Goal: Transaction & Acquisition: Purchase product/service

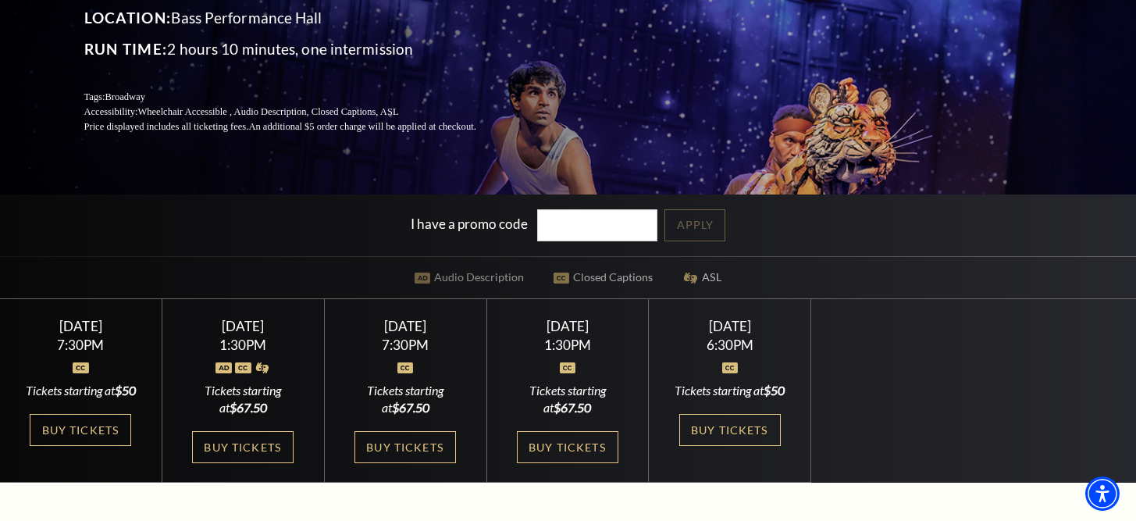
scroll to position [216, 0]
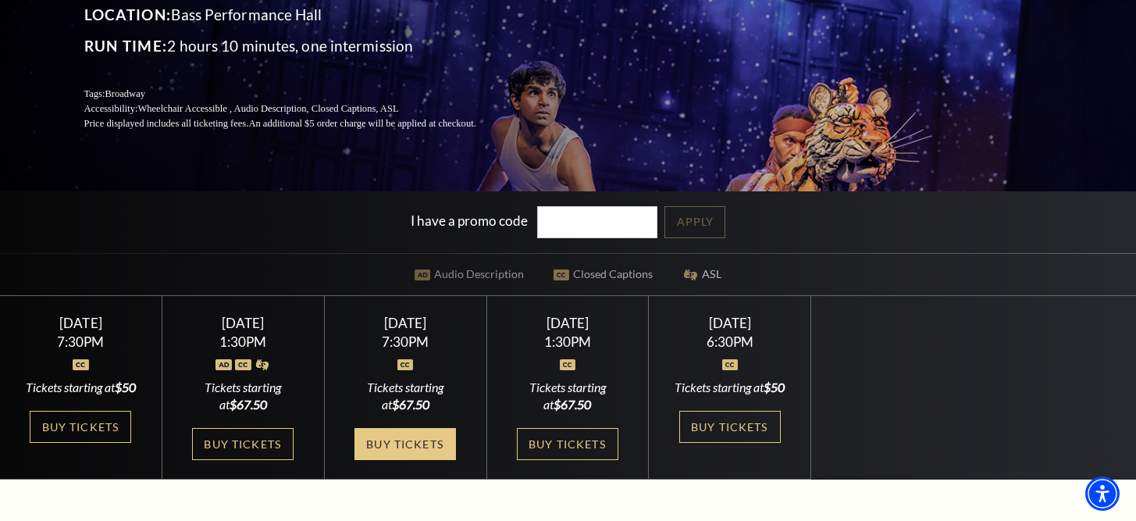
click at [400, 449] on link "Buy Tickets" at bounding box center [406, 444] width 102 height 32
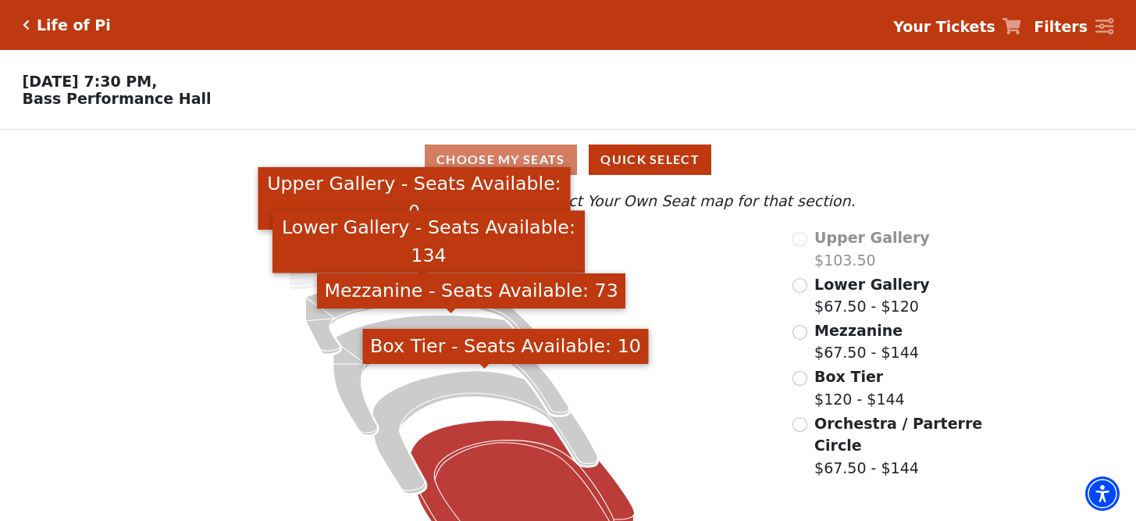
scroll to position [44, 0]
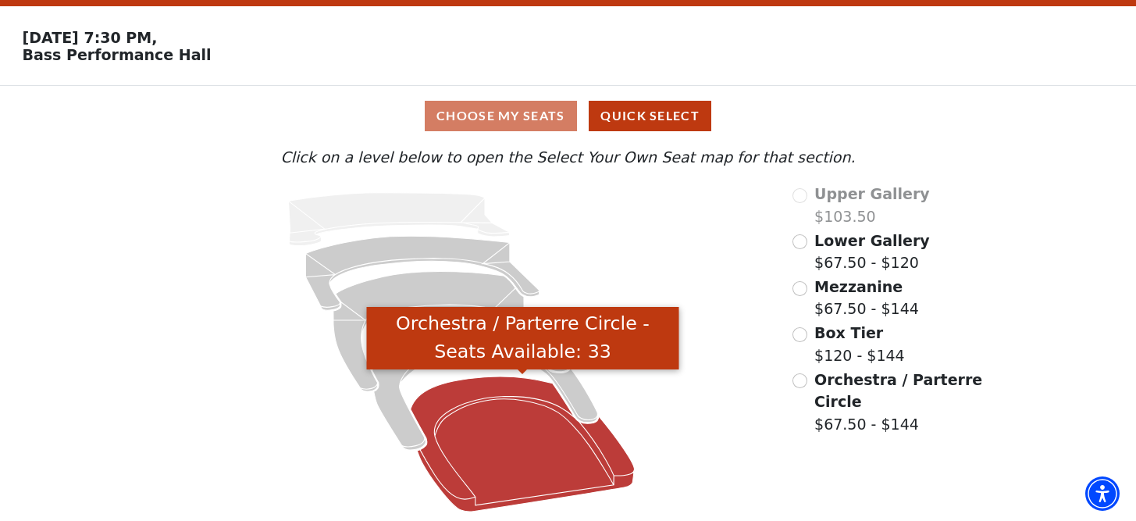
click at [491, 404] on icon "Orchestra / Parterre Circle - Seats Available: 33" at bounding box center [523, 443] width 224 height 135
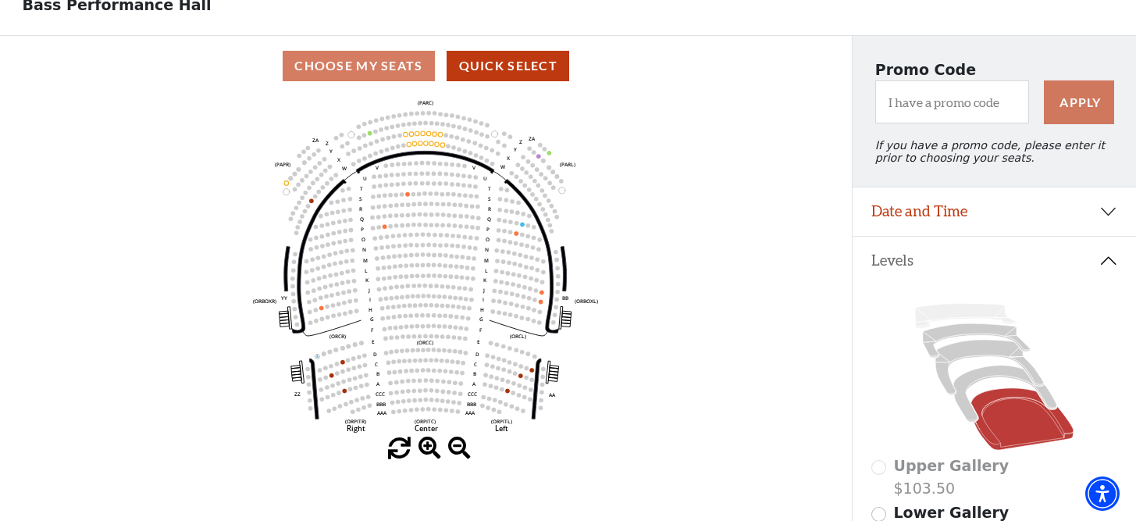
scroll to position [175, 0]
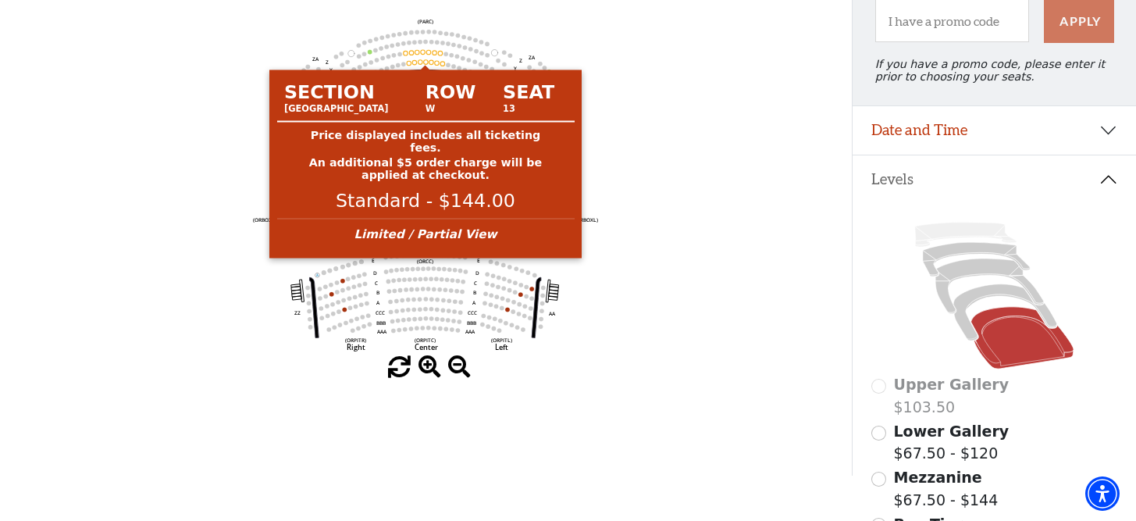
click at [426, 62] on circle at bounding box center [425, 61] width 5 height 5
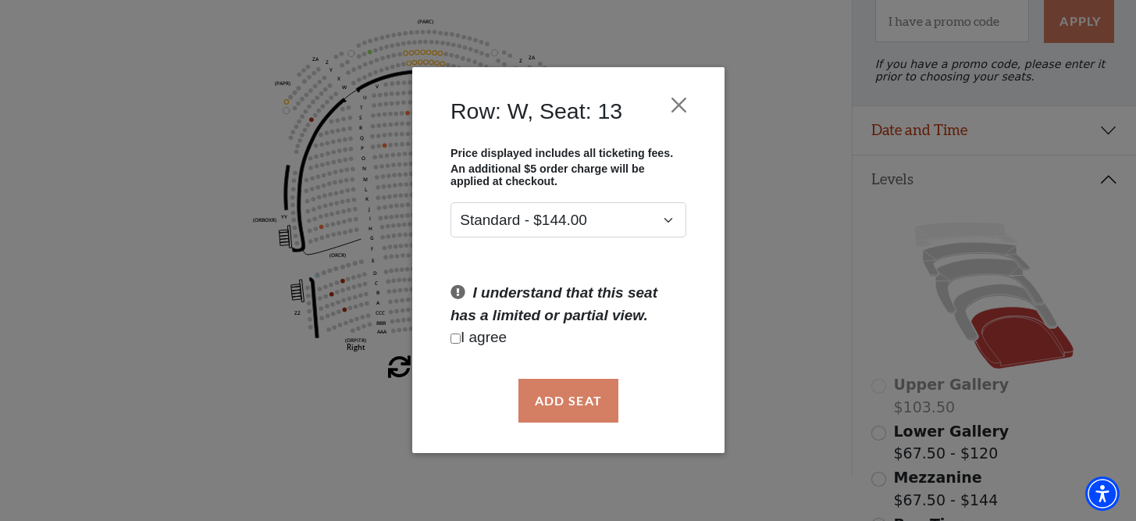
click at [476, 344] on p "I agree" at bounding box center [569, 338] width 236 height 23
click at [461, 340] on p "I agree" at bounding box center [569, 338] width 236 height 23
click at [666, 109] on div "Row: W, Seat: 13" at bounding box center [568, 115] width 265 height 64
click at [668, 109] on button "Close" at bounding box center [679, 106] width 30 height 30
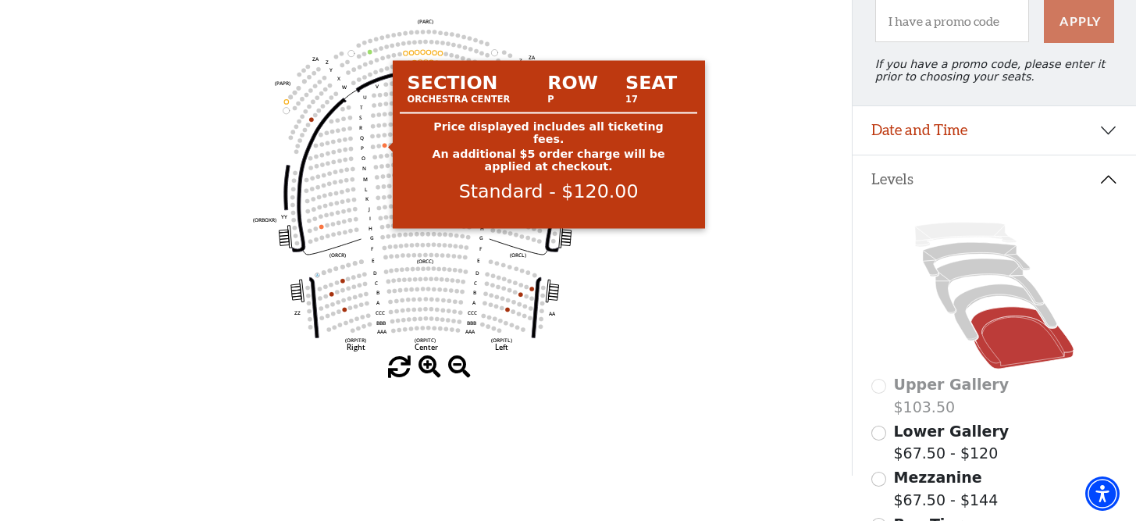
click at [386, 144] on circle at bounding box center [384, 145] width 5 height 5
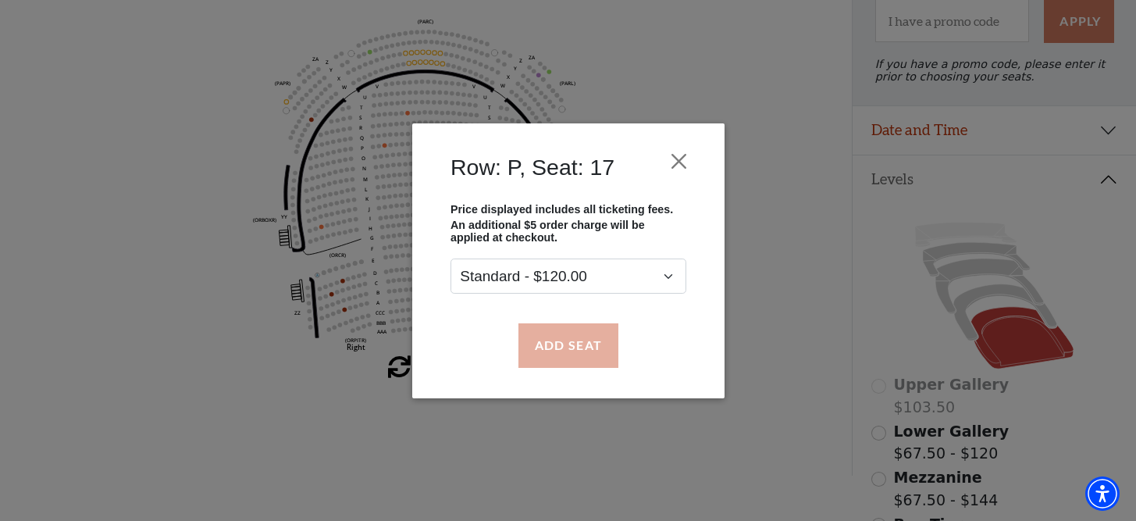
click at [569, 345] on button "Add Seat" at bounding box center [568, 345] width 100 height 44
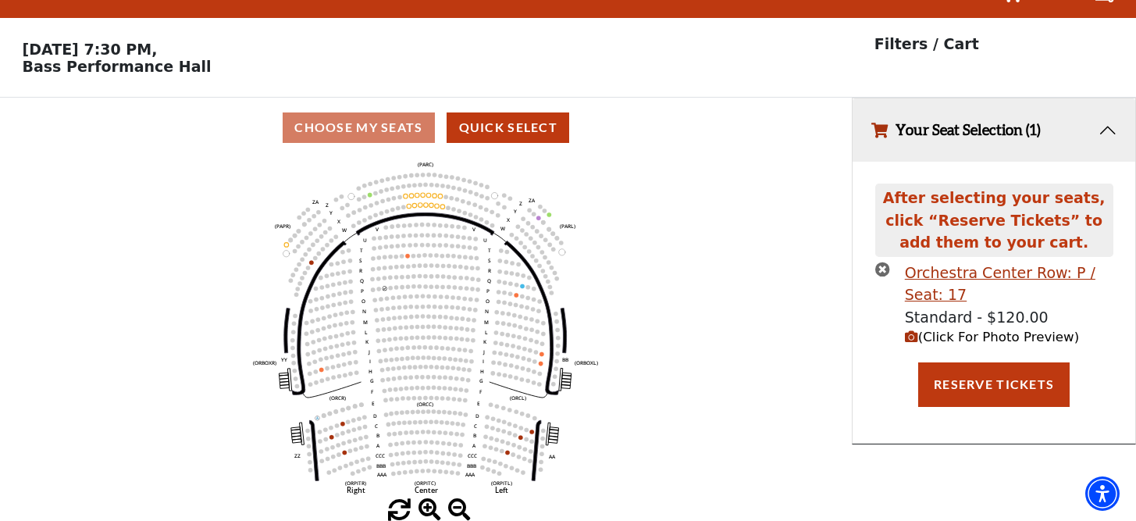
scroll to position [0, 0]
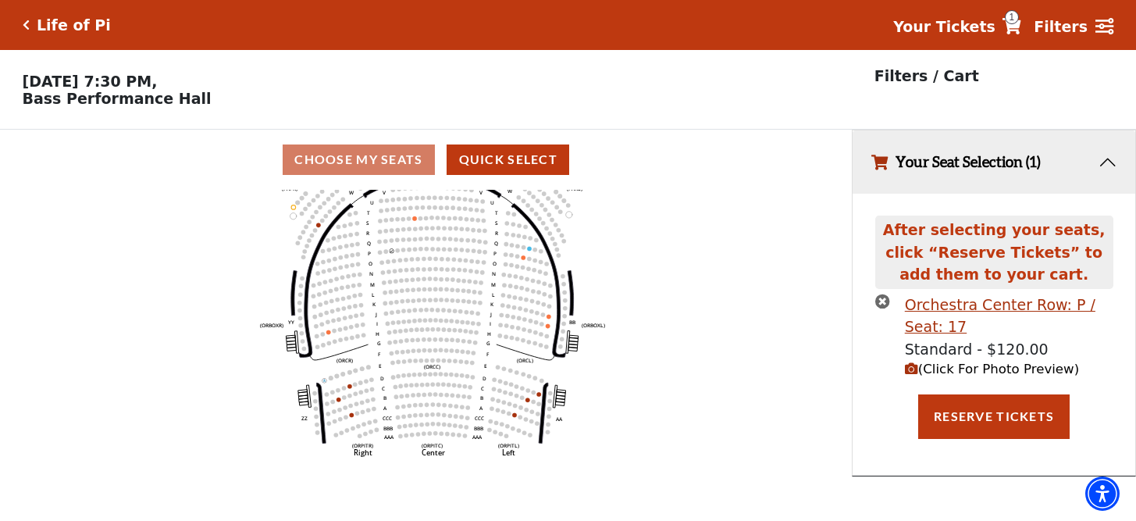
drag, startPoint x: 456, startPoint y: 311, endPoint x: 487, endPoint y: 266, distance: 54.4
click at [464, 257] on icon "Left (ORPITL) Right (ORPITR) Center (ORPITC) ZZ AA YY BB ZA ZA (ORCL) (ORCR) (O…" at bounding box center [426, 360] width 767 height 341
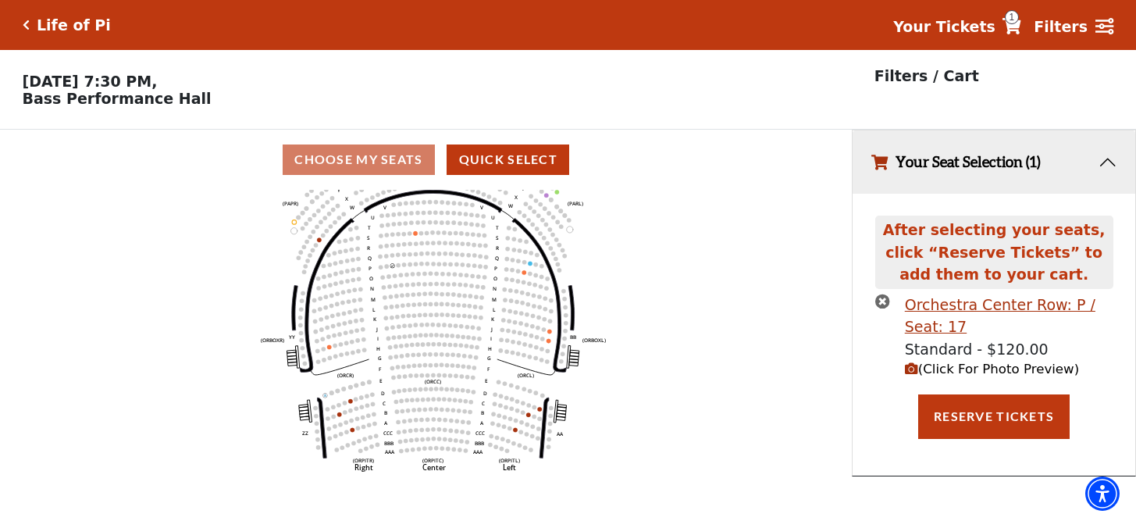
scroll to position [31, 0]
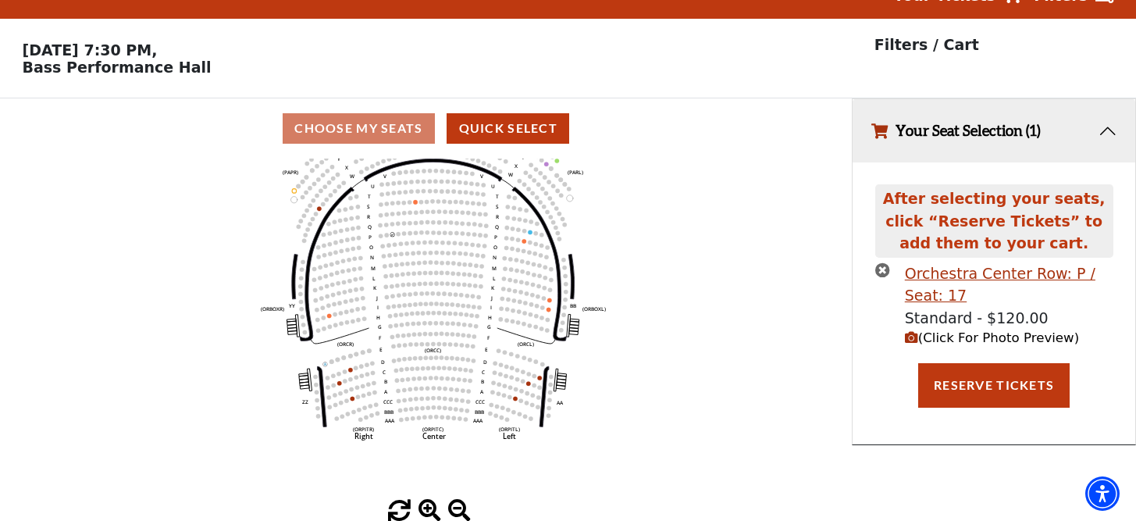
drag, startPoint x: 492, startPoint y: 260, endPoint x: 489, endPoint y: 297, distance: 37.6
click at [489, 297] on icon "Left (ORPITL) Right (ORPITR) Center (ORPITC) ZZ AA YY BB ZA ZA (ORCL) (ORCR) (O…" at bounding box center [426, 329] width 767 height 341
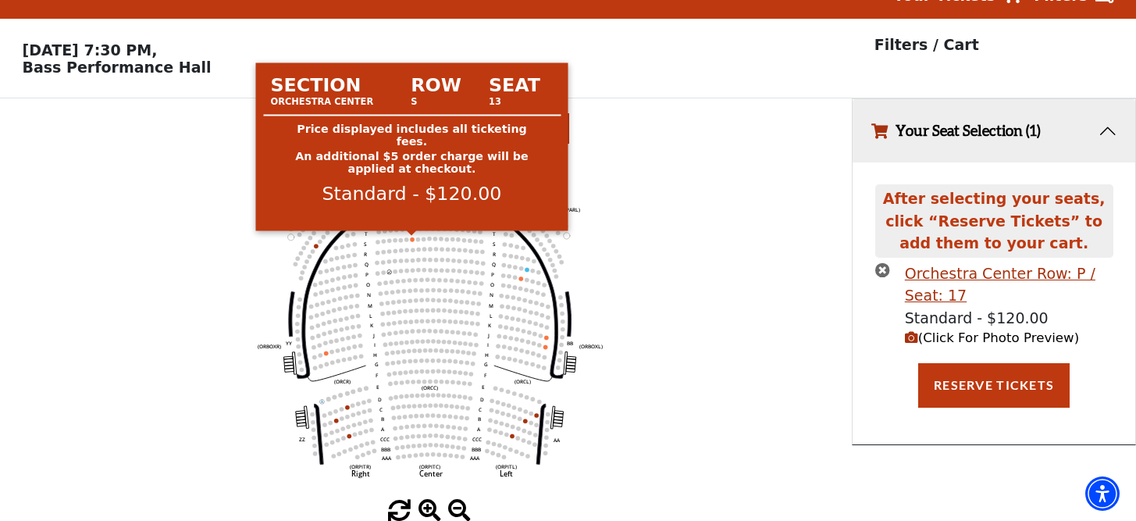
click at [414, 240] on circle at bounding box center [412, 239] width 5 height 5
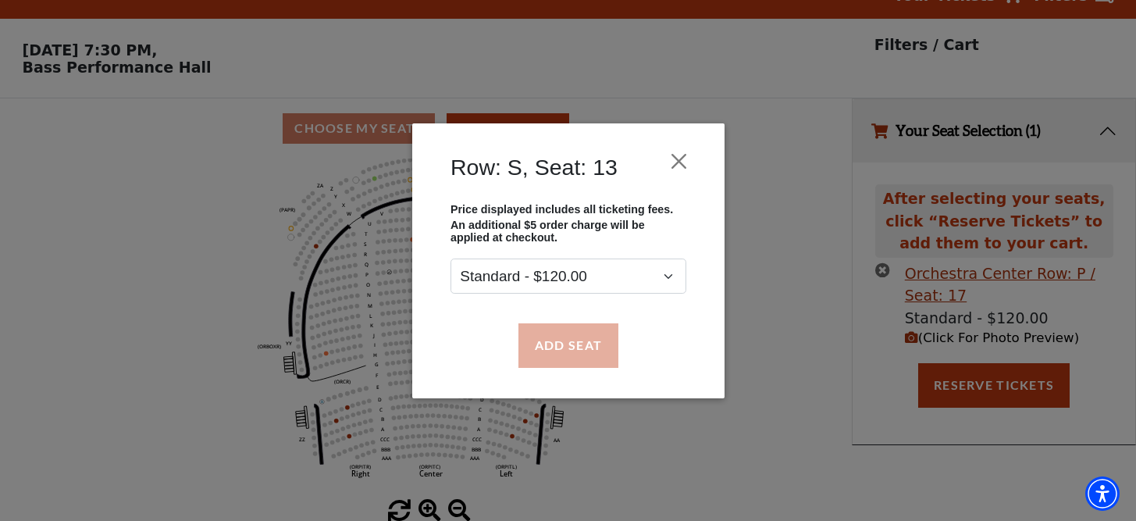
click at [542, 331] on button "Add Seat" at bounding box center [568, 345] width 100 height 44
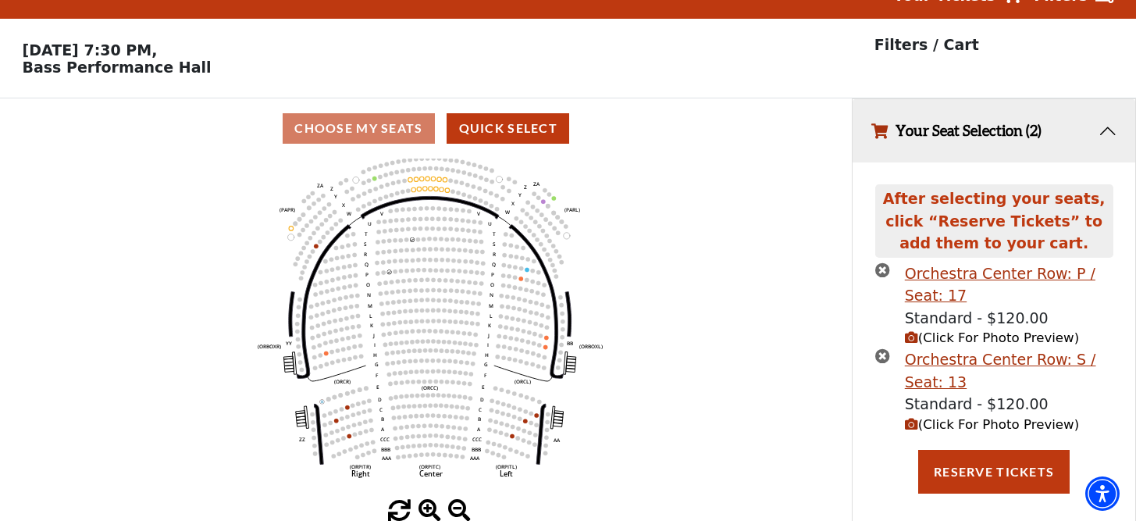
scroll to position [0, 0]
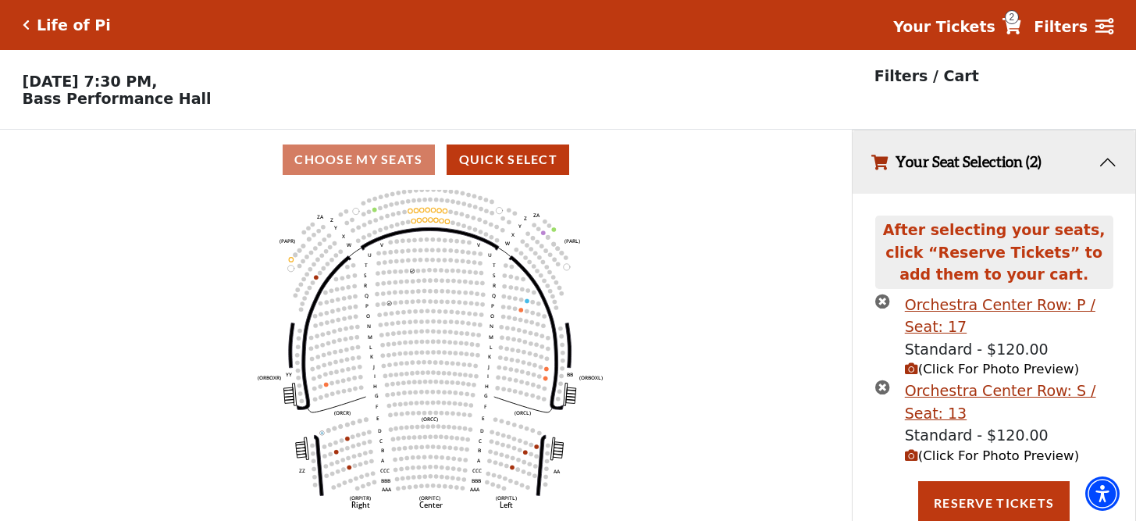
click at [377, 208] on icon "Left (ORPITL) Right (ORPITR) Center (ORPITC) ZZ AA YY BB ZA ZA (ORCL) (ORCR) (O…" at bounding box center [426, 360] width 767 height 341
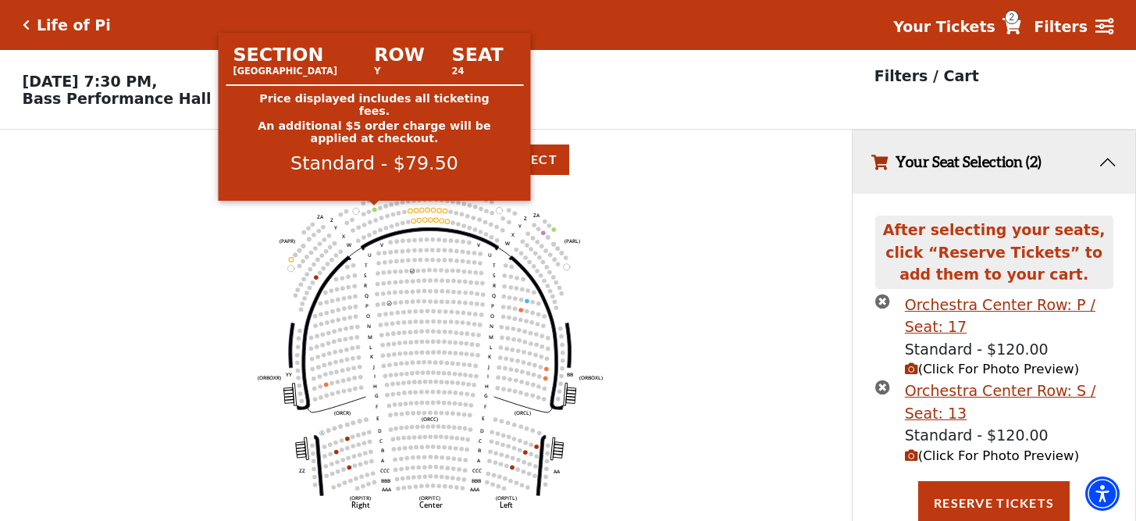
click at [374, 208] on circle at bounding box center [374, 210] width 5 height 5
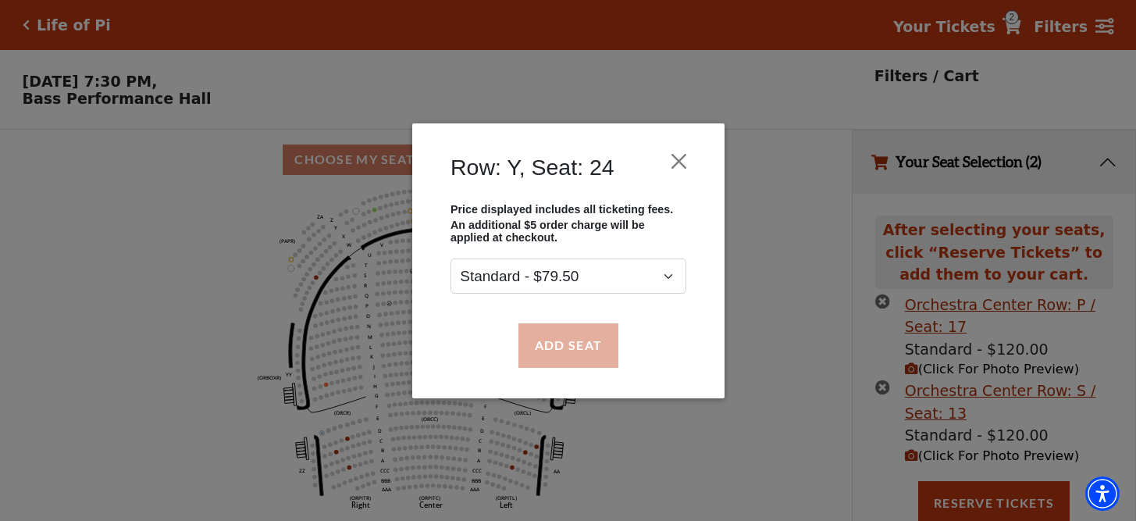
click at [537, 330] on button "Add Seat" at bounding box center [568, 345] width 100 height 44
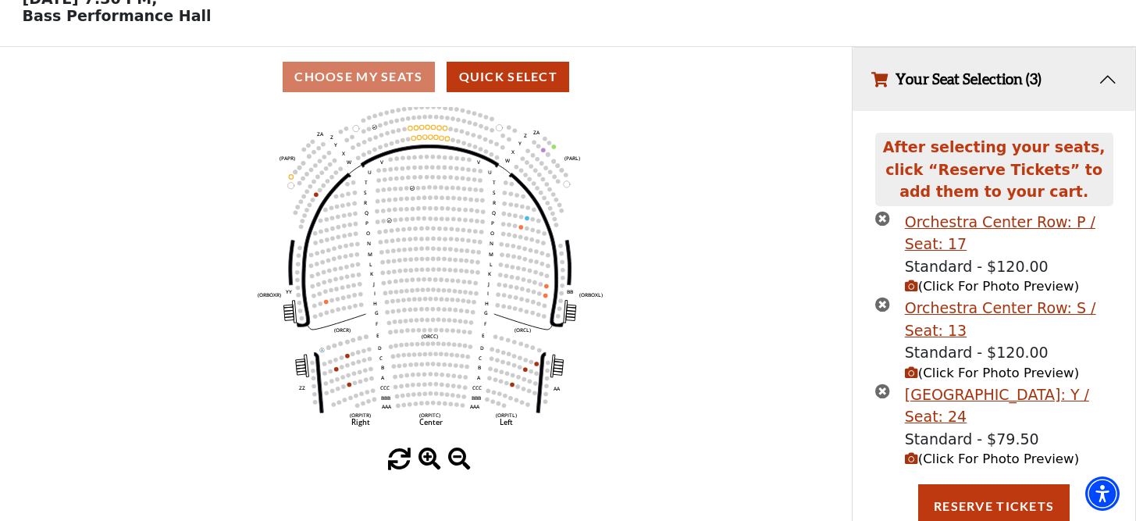
scroll to position [121, 0]
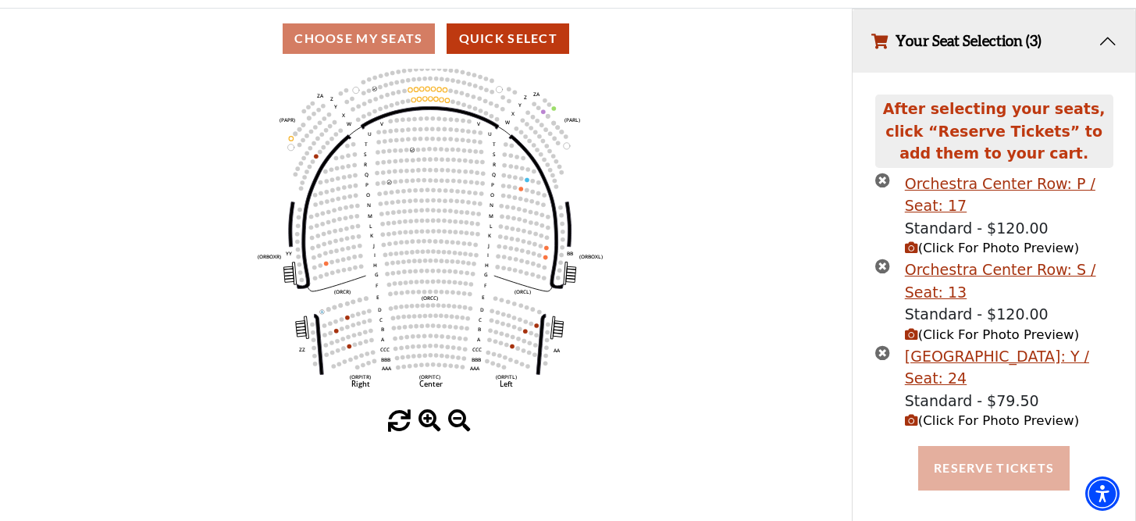
click at [974, 446] on button "Reserve Tickets" at bounding box center [993, 468] width 151 height 44
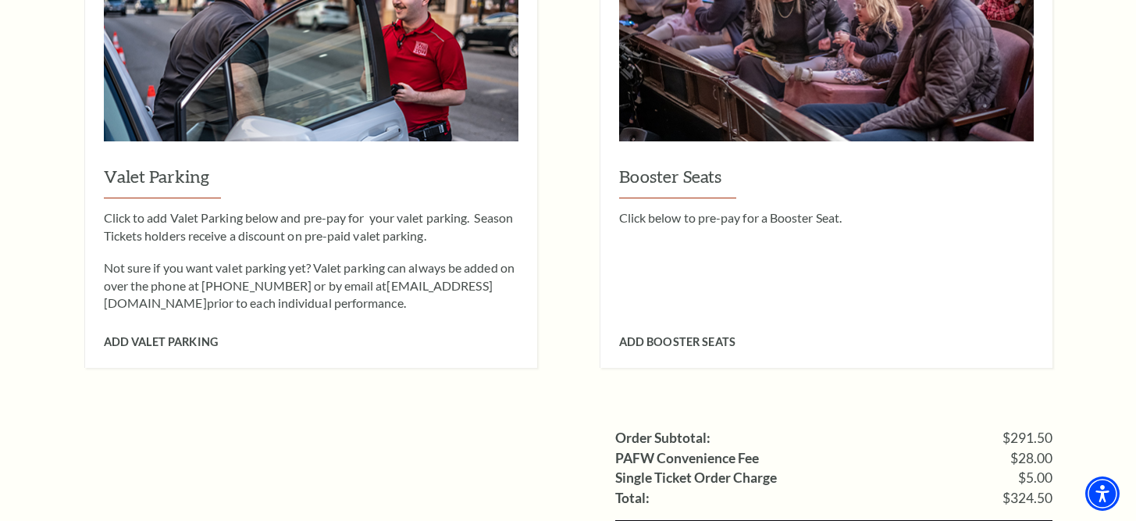
scroll to position [1707, 0]
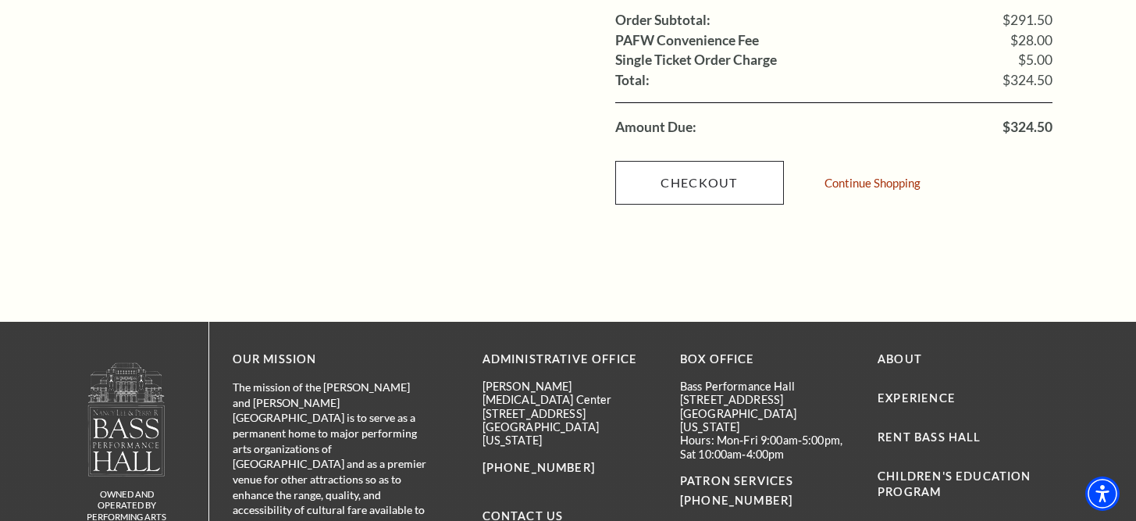
click at [696, 161] on link "Checkout" at bounding box center [699, 183] width 169 height 44
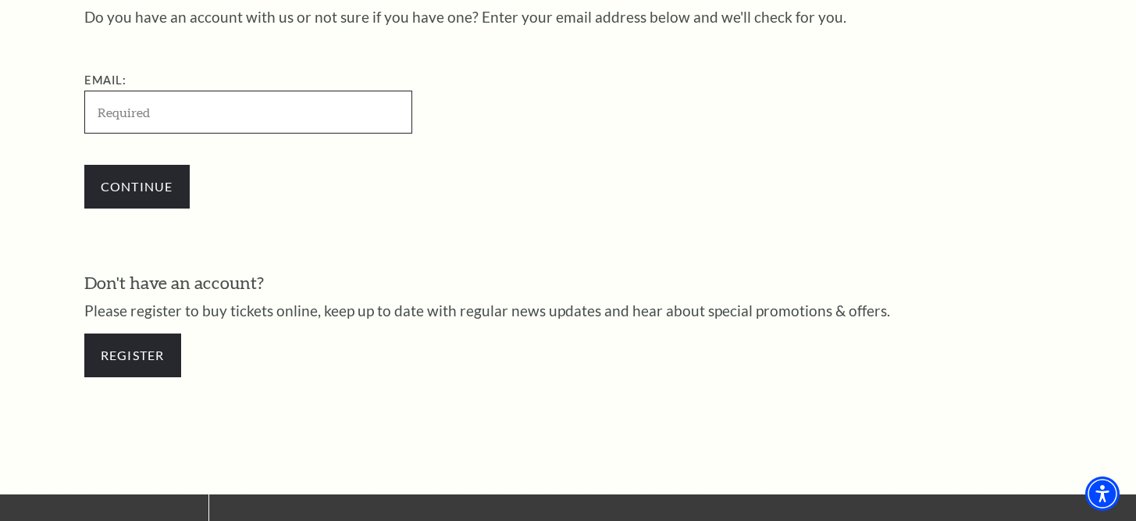
scroll to position [546, 0]
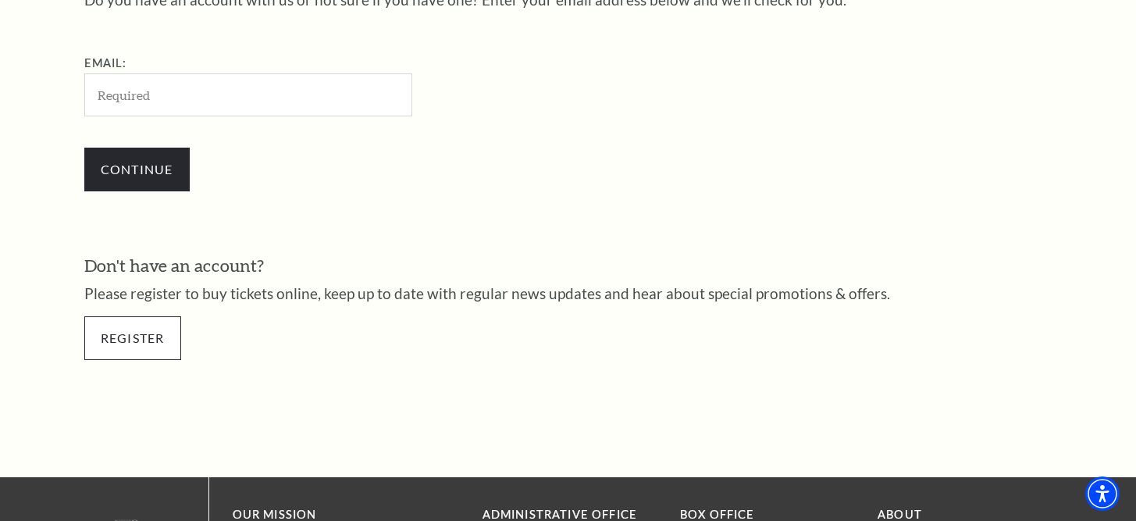
click at [129, 328] on link "Register" at bounding box center [132, 338] width 97 height 44
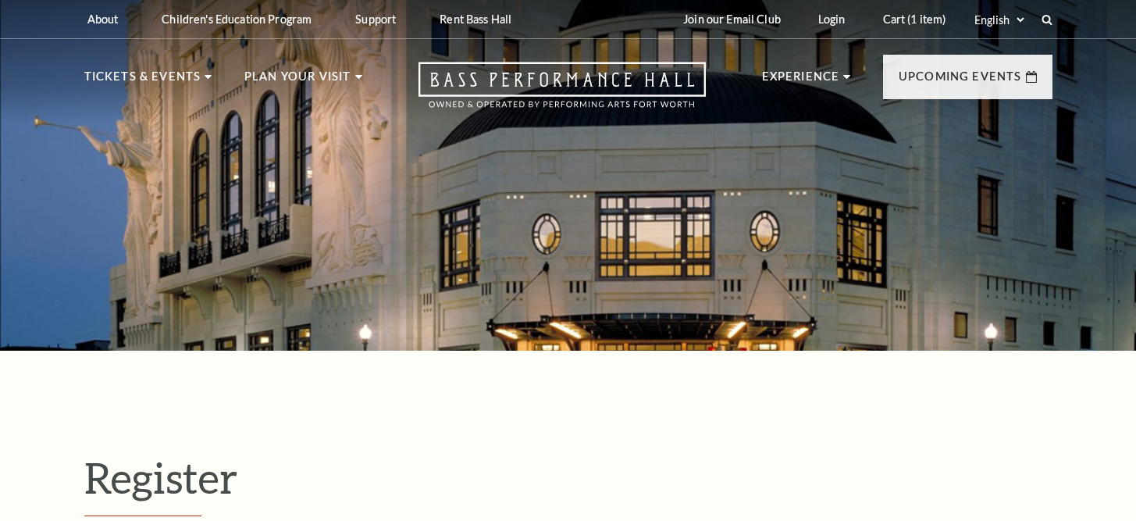
select select "1"
select select "[GEOGRAPHIC_DATA]"
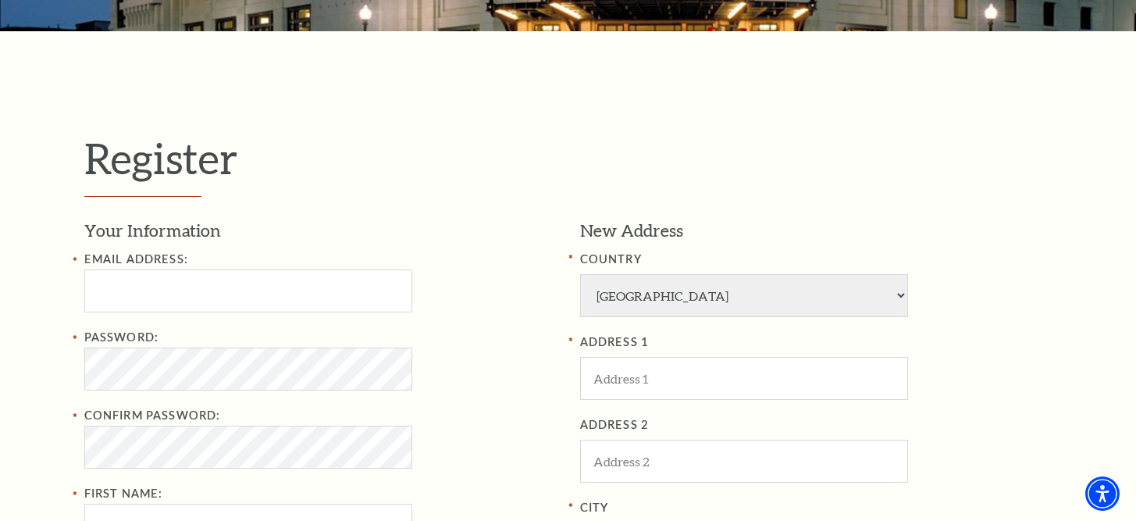
scroll to position [320, 0]
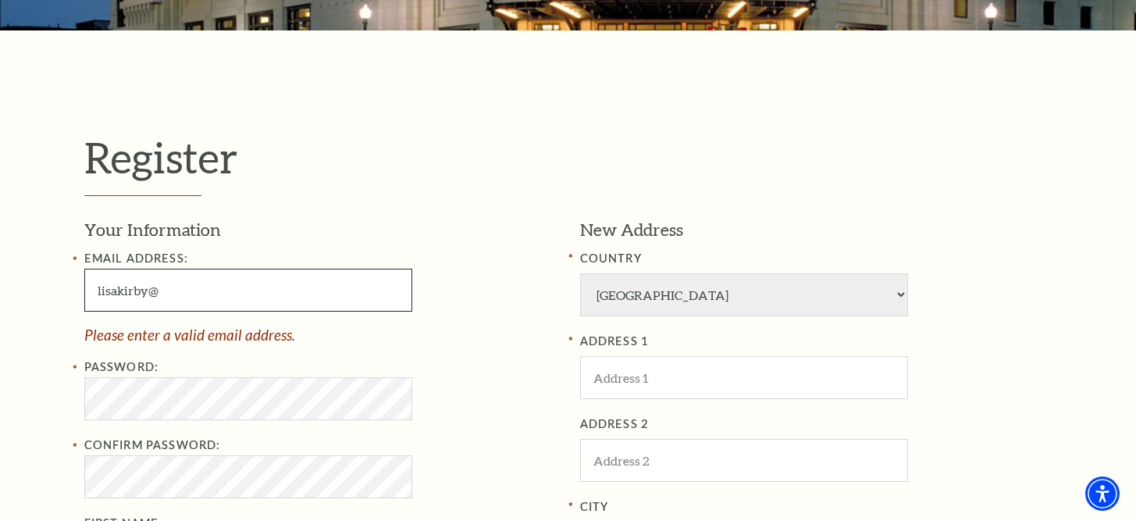
paste input "icidroit.info"
click at [165, 288] on input "lisakirby@ icidroit.info" at bounding box center [248, 290] width 328 height 43
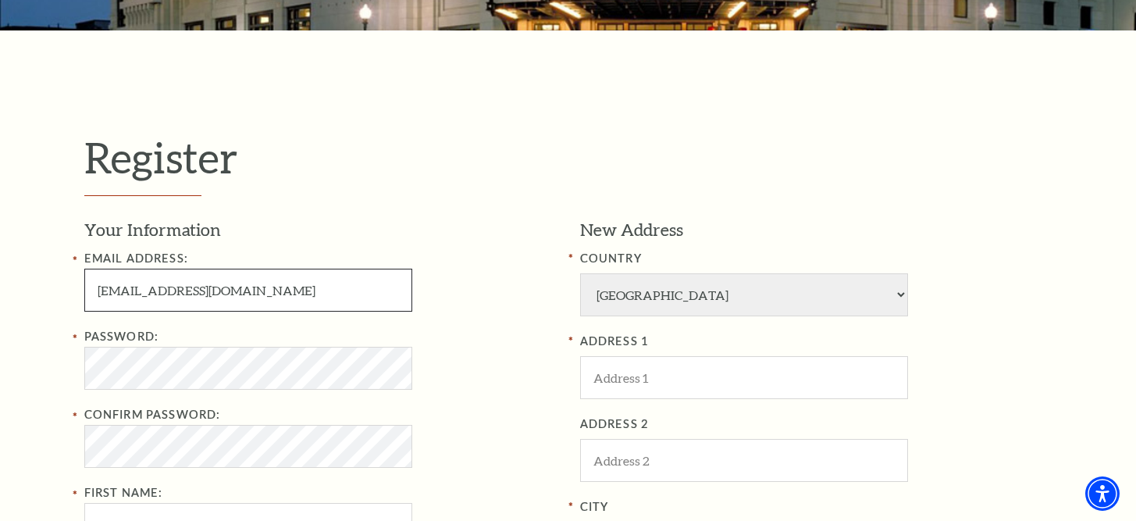
type input "lisakirby@icidroit.info"
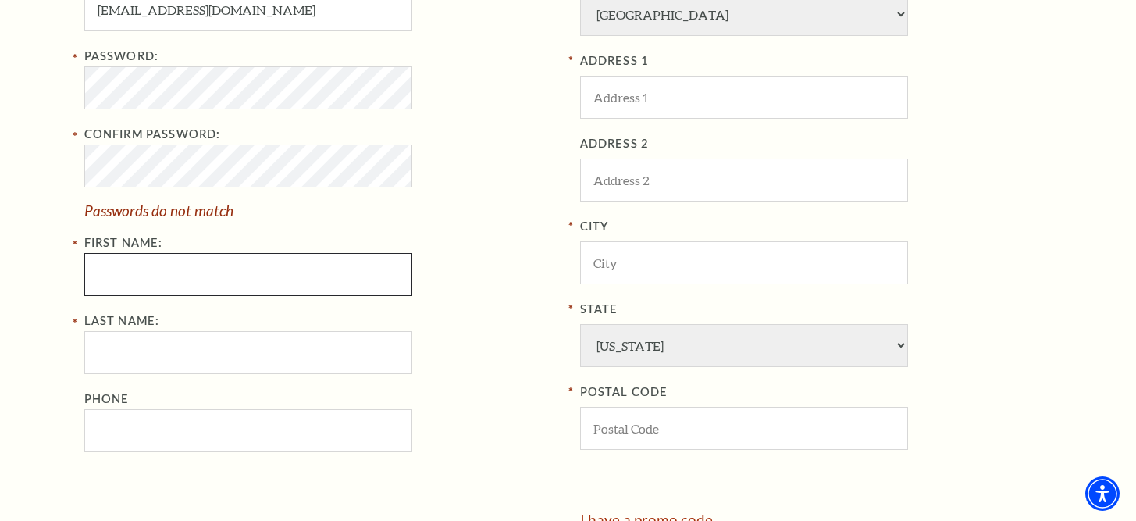
scroll to position [602, 0]
type input "Lisa"
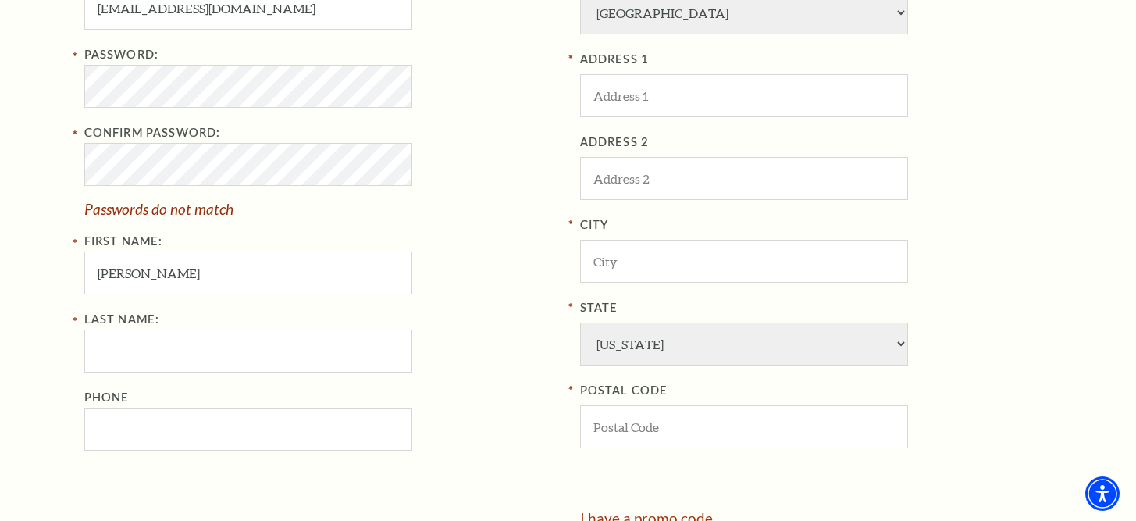
click at [188, 294] on div "Email Address: lisakirby@icidroit.info Password: Confirm Password: Passwords do…" at bounding box center [320, 208] width 472 height 483
type input "Kirby"
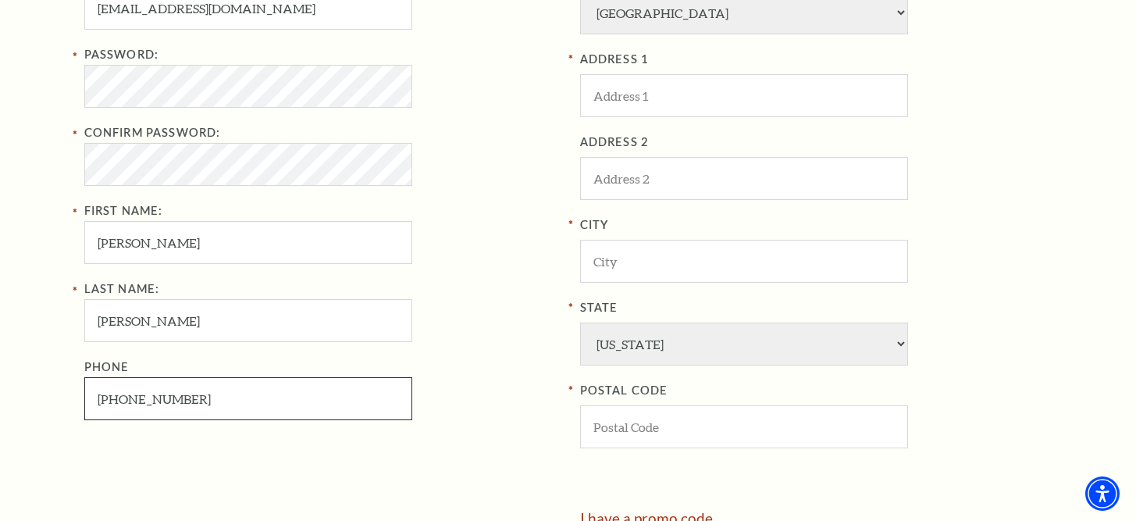
type input "318-680-5693"
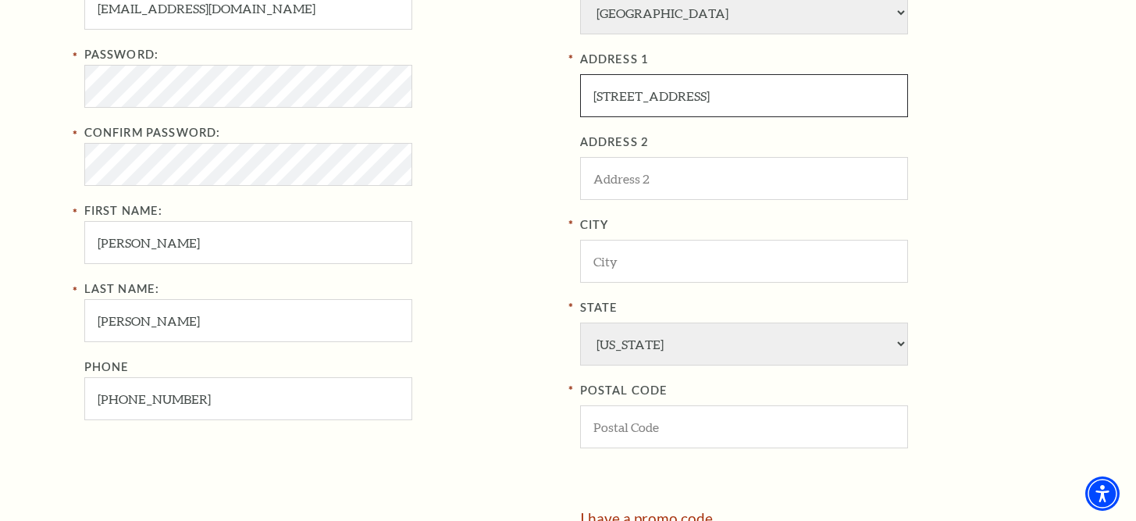
type input "205 DuPont Dr"
type input "West Monroe"
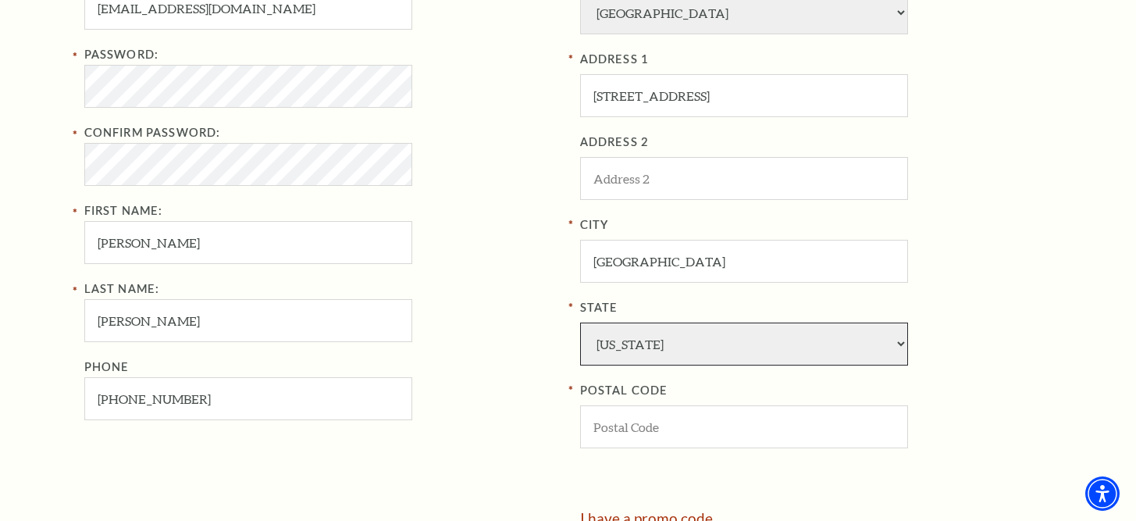
select select "LA"
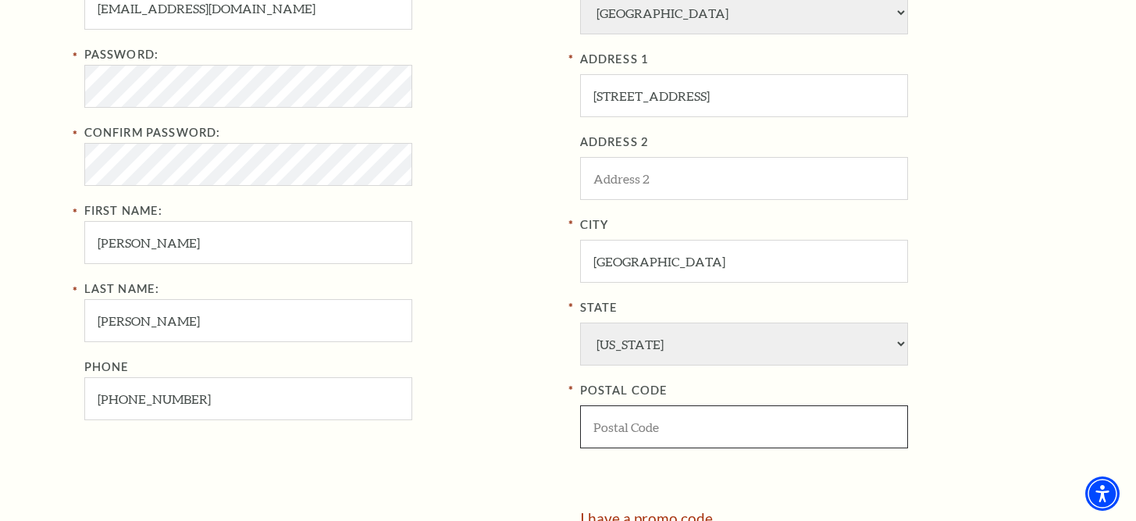
type input "8"
type input "71291"
click at [1019, 266] on div "City West Monroe State Alabama Alaska American Embassy American Embassy America…" at bounding box center [816, 332] width 472 height 233
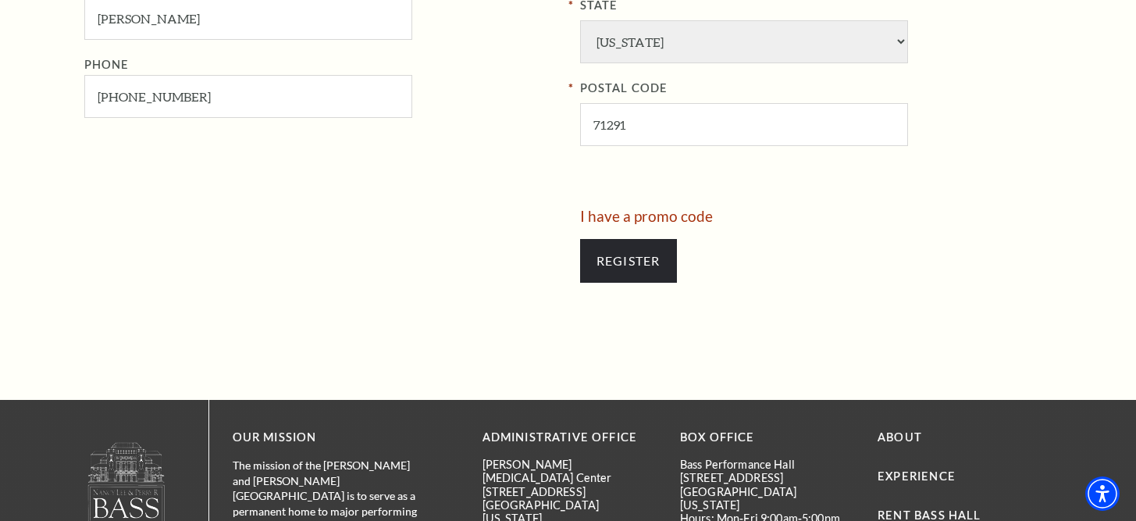
scroll to position [928, 0]
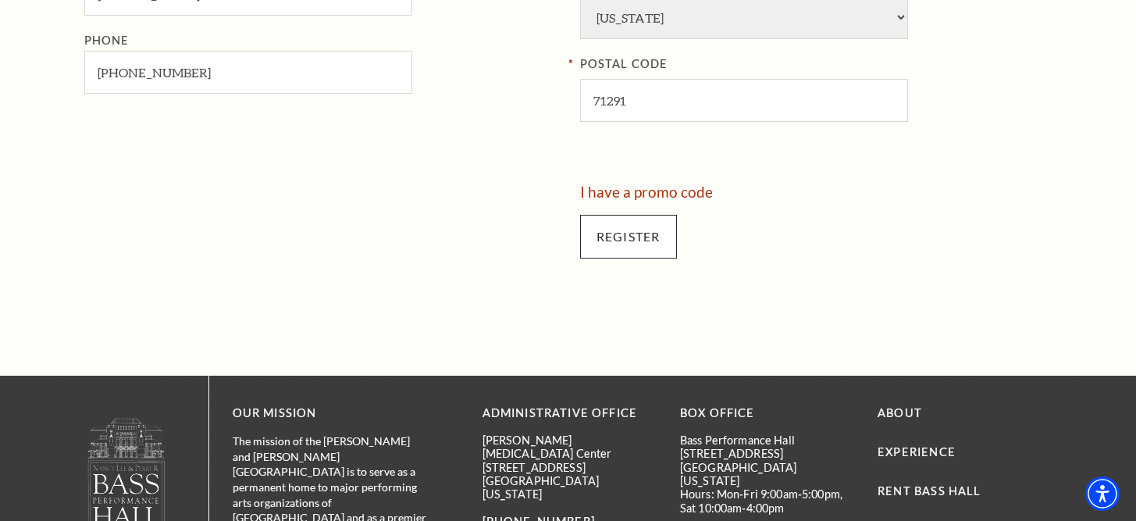
click at [633, 215] on input "Register" at bounding box center [628, 237] width 97 height 44
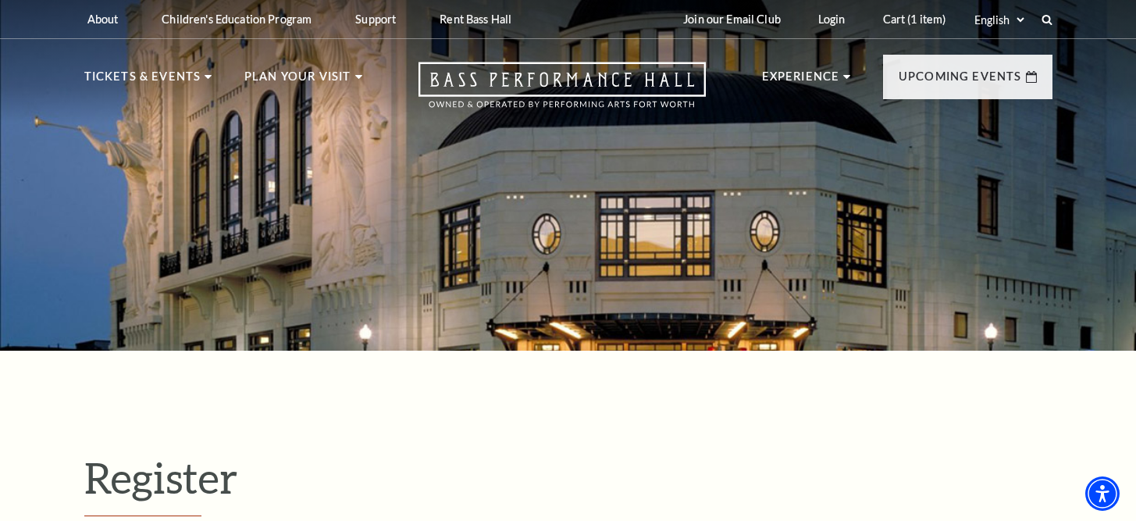
select select "1"
select select "[GEOGRAPHIC_DATA]"
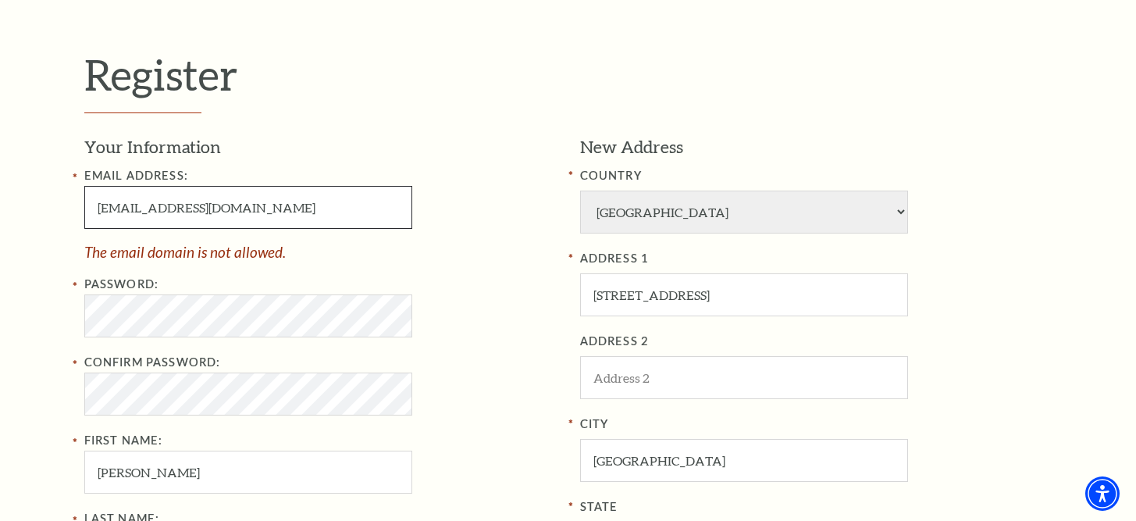
drag, startPoint x: 251, startPoint y: 187, endPoint x: 213, endPoint y: 194, distance: 38.3
drag, startPoint x: 213, startPoint y: 194, endPoint x: 205, endPoint y: 198, distance: 8.7
click at [190, 199] on input "lisakirby@icidroit.info" at bounding box center [248, 207] width 328 height 43
paste input "assurmail.net"
drag, startPoint x: 274, startPoint y: 203, endPoint x: 162, endPoint y: 215, distance: 112.3
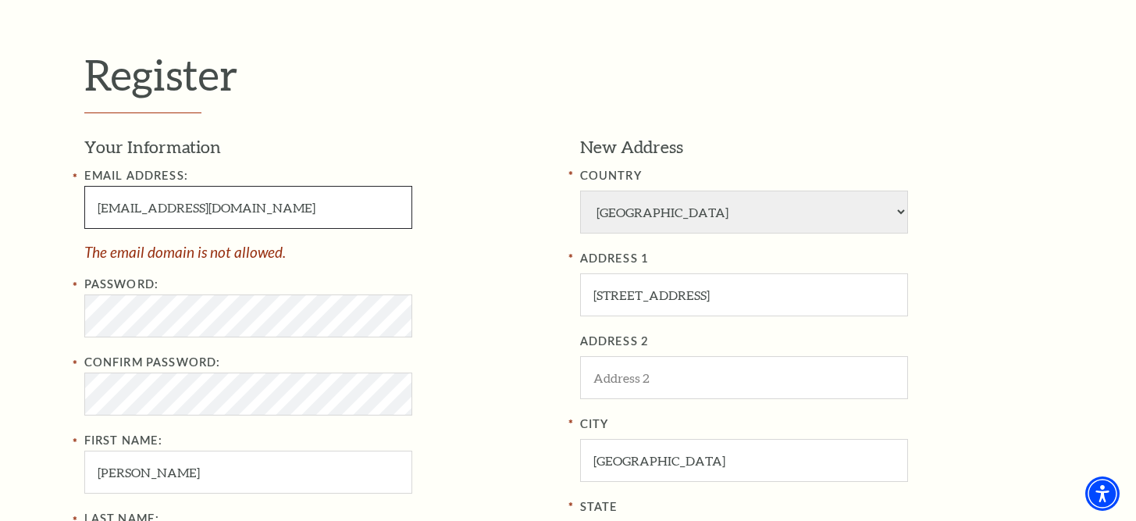
click at [155, 208] on input "lisakirby@assurmail.net" at bounding box center [248, 207] width 328 height 43
type input "lisakirby@assurmail.net"
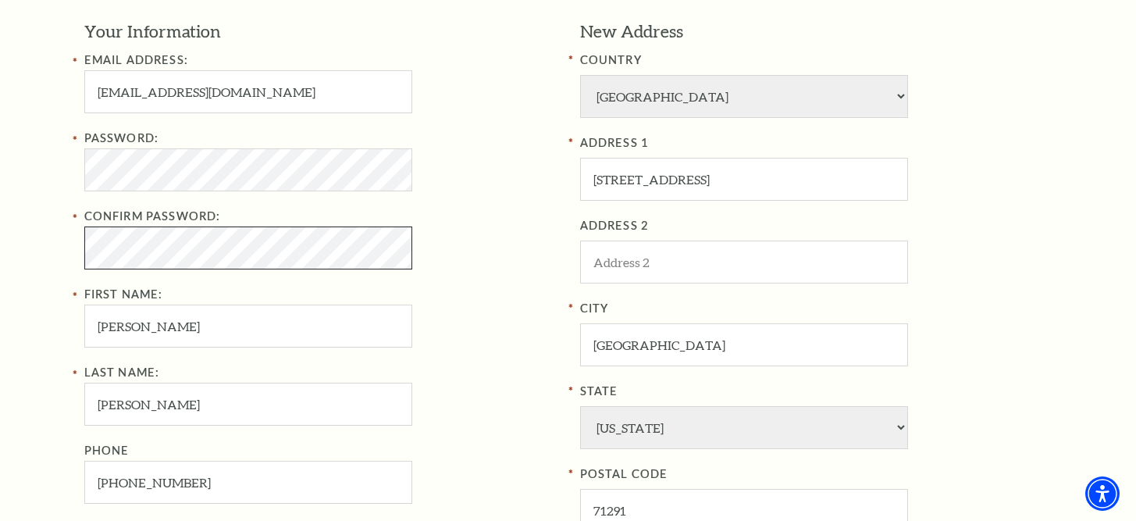
scroll to position [663, 0]
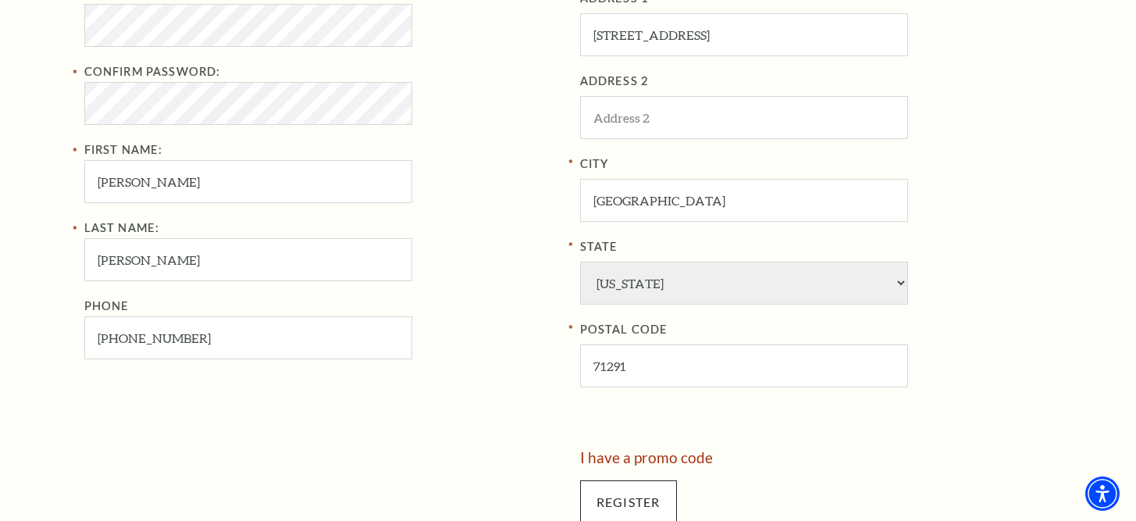
click at [661, 480] on input "Register" at bounding box center [628, 502] width 97 height 44
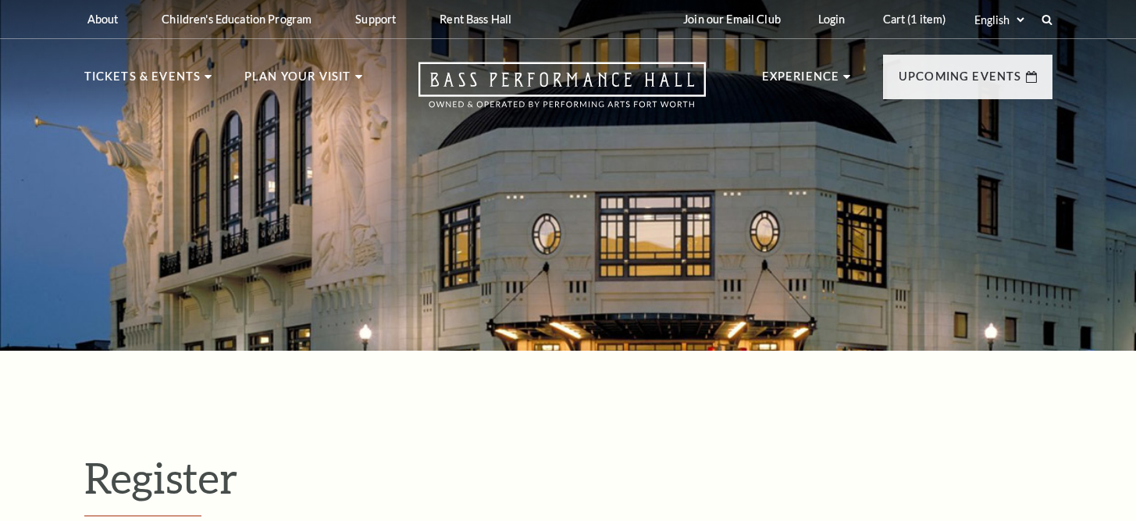
select select "1"
select select "[GEOGRAPHIC_DATA]"
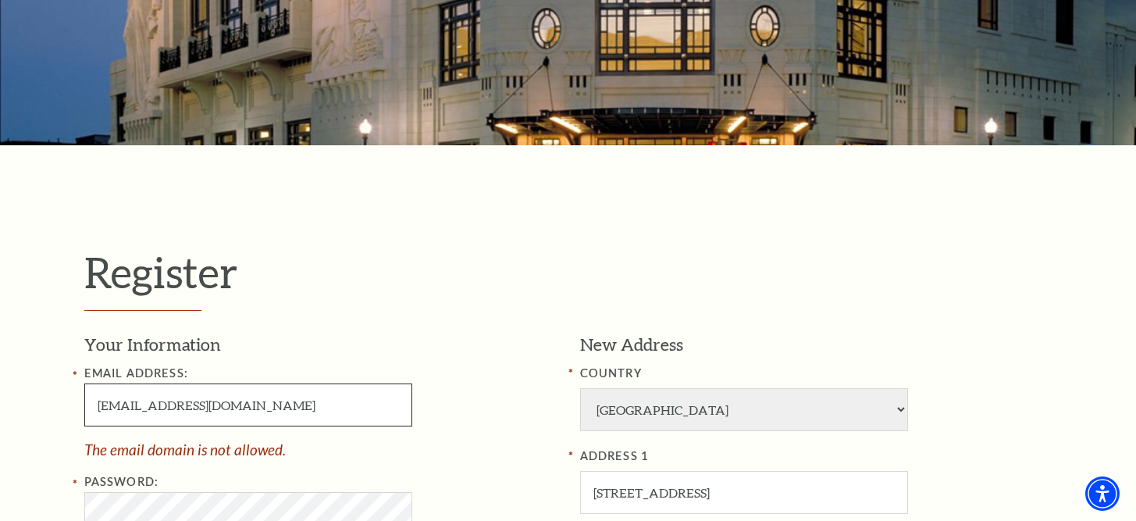
scroll to position [205, 0]
paste input "sind-hier.com"
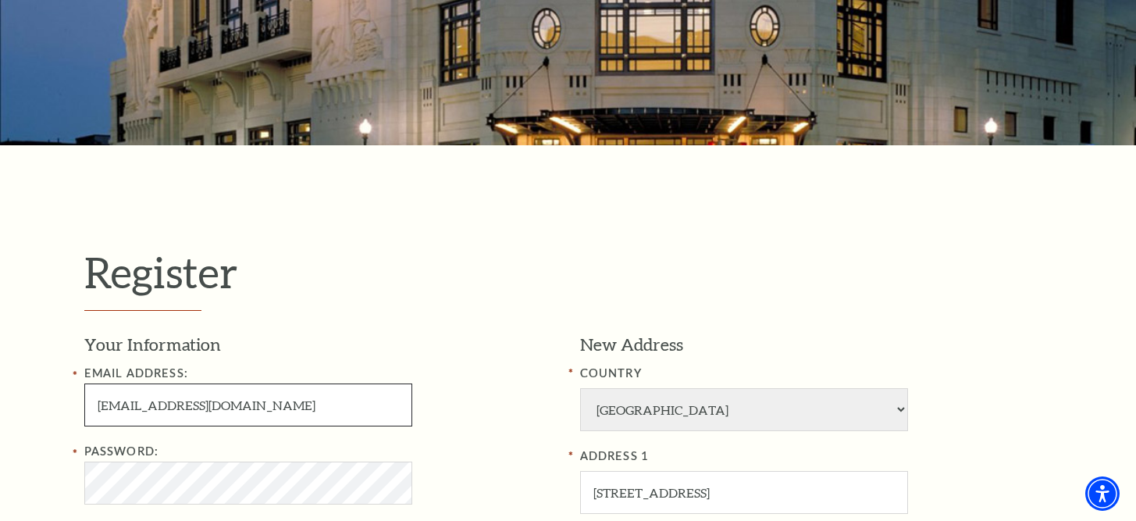
type input "lisakirby@sind-hier.com"
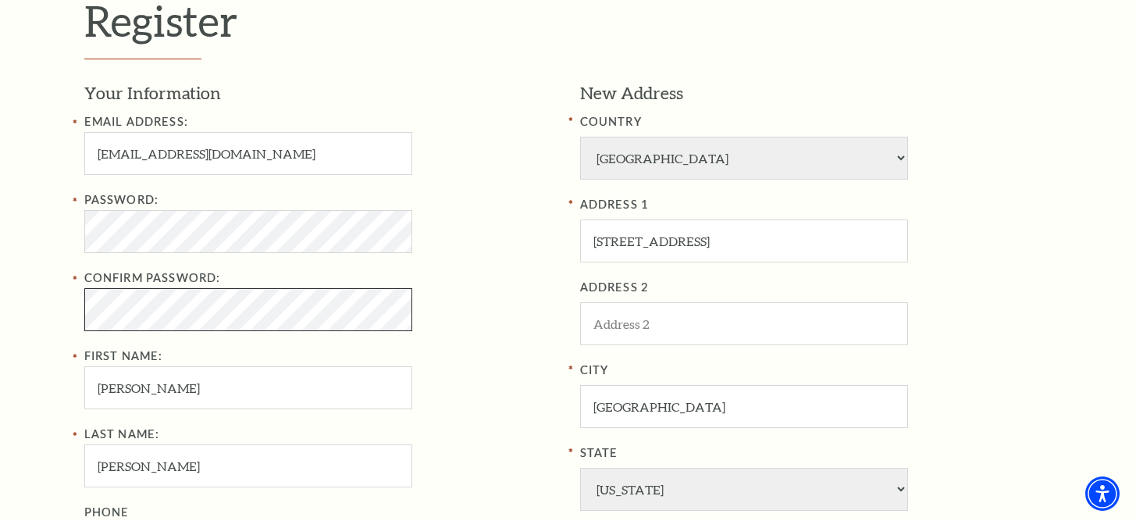
scroll to position [649, 0]
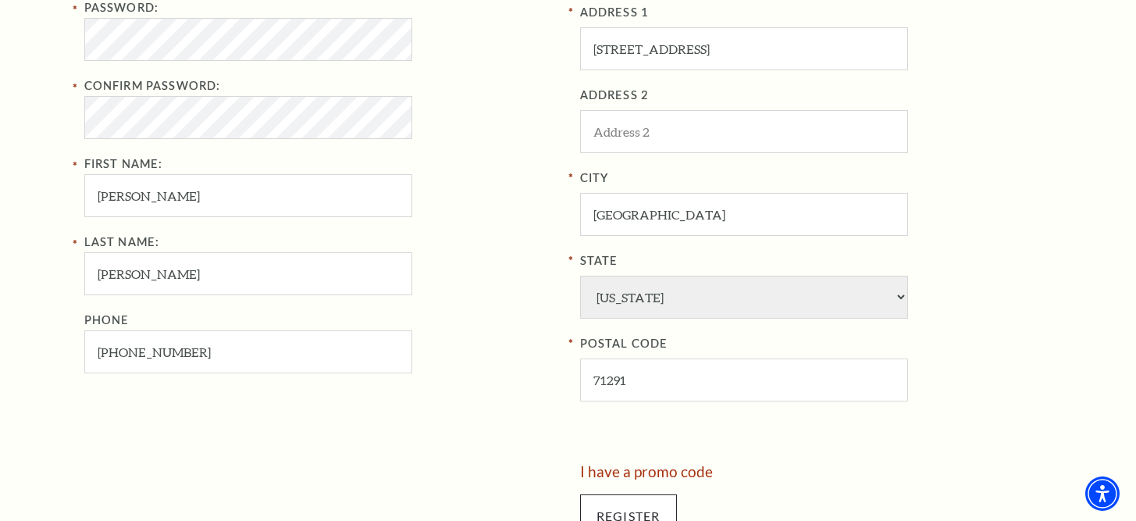
click at [668, 494] on input "Register" at bounding box center [628, 516] width 97 height 44
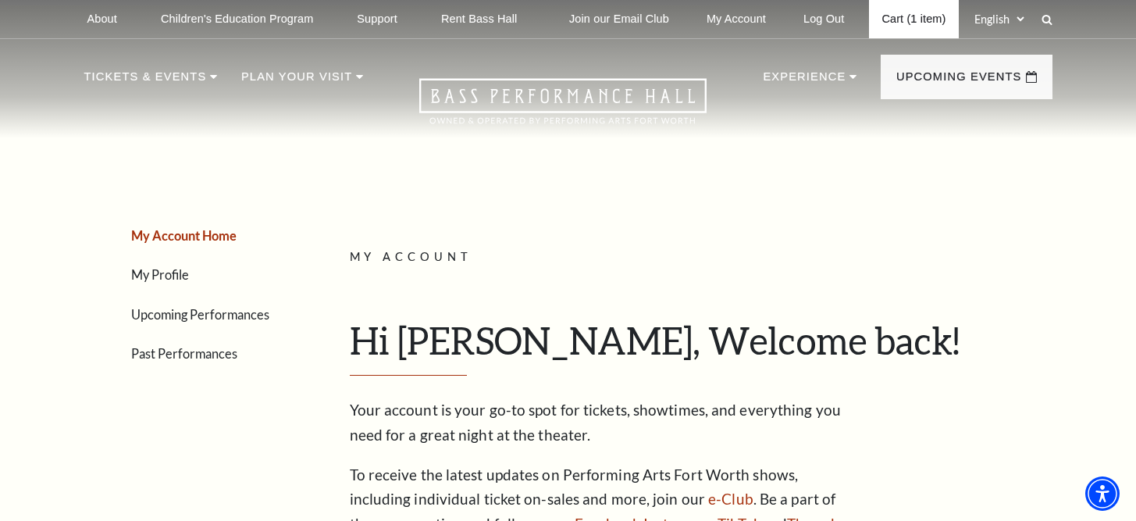
click at [894, 20] on link "Cart (1 item)" at bounding box center [913, 19] width 89 height 38
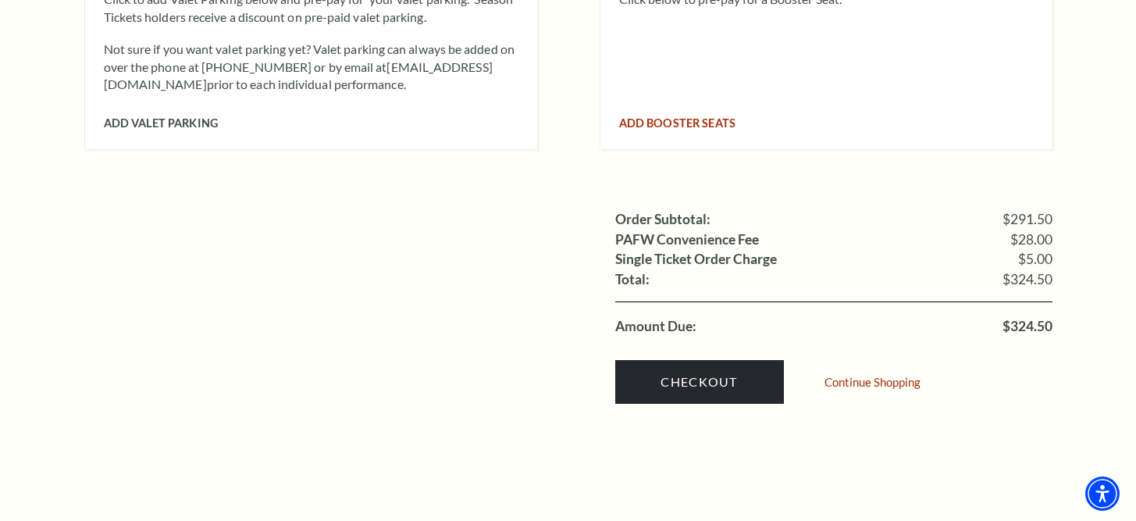
scroll to position [1519, 0]
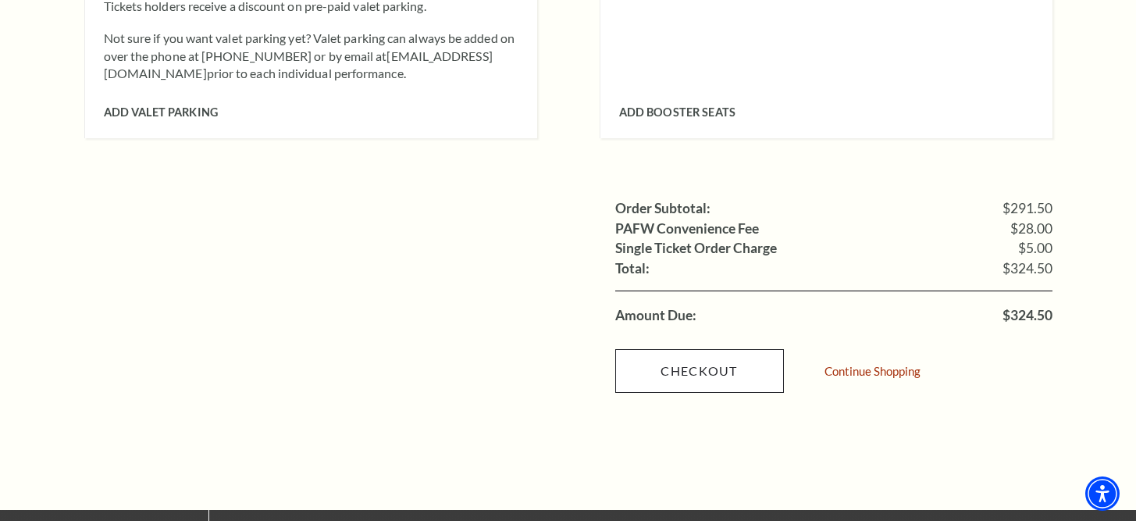
click at [702, 349] on link "Checkout" at bounding box center [699, 371] width 169 height 44
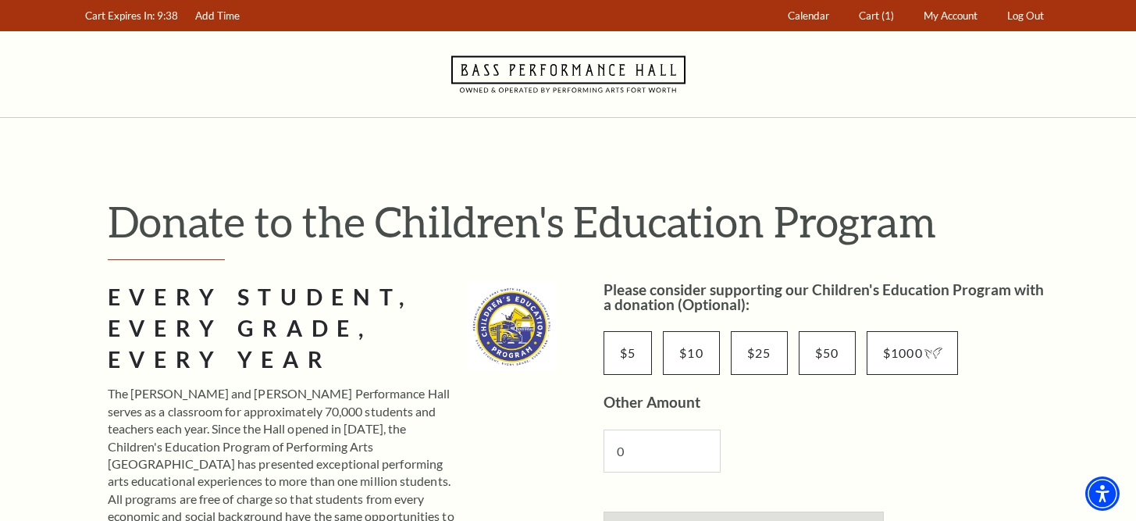
scroll to position [23, 0]
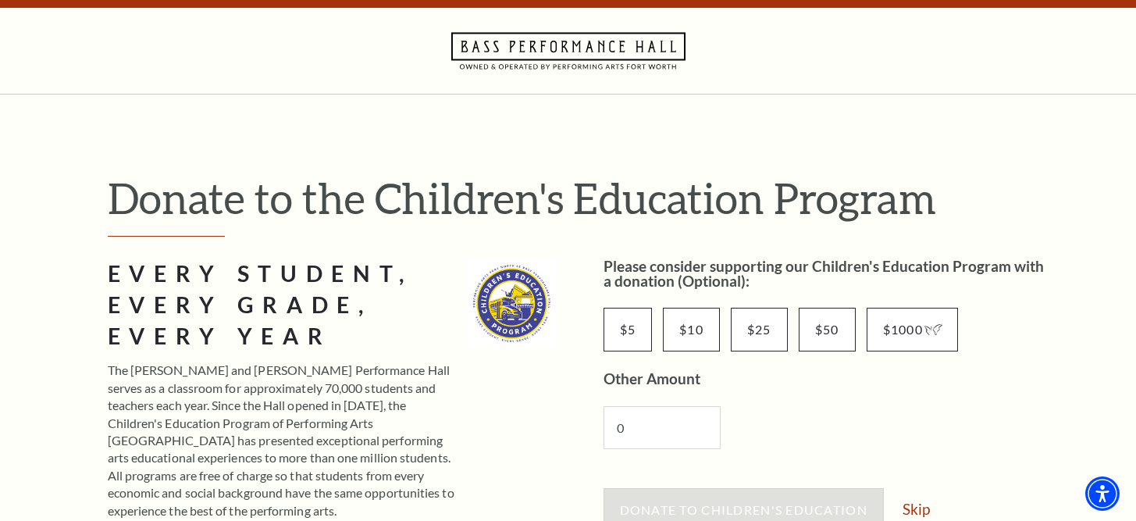
click at [623, 305] on div "$5 $10 $25 $50 $1000 Other Amount 0" at bounding box center [828, 376] width 449 height 177
click at [636, 324] on input "$5" at bounding box center [628, 330] width 49 height 44
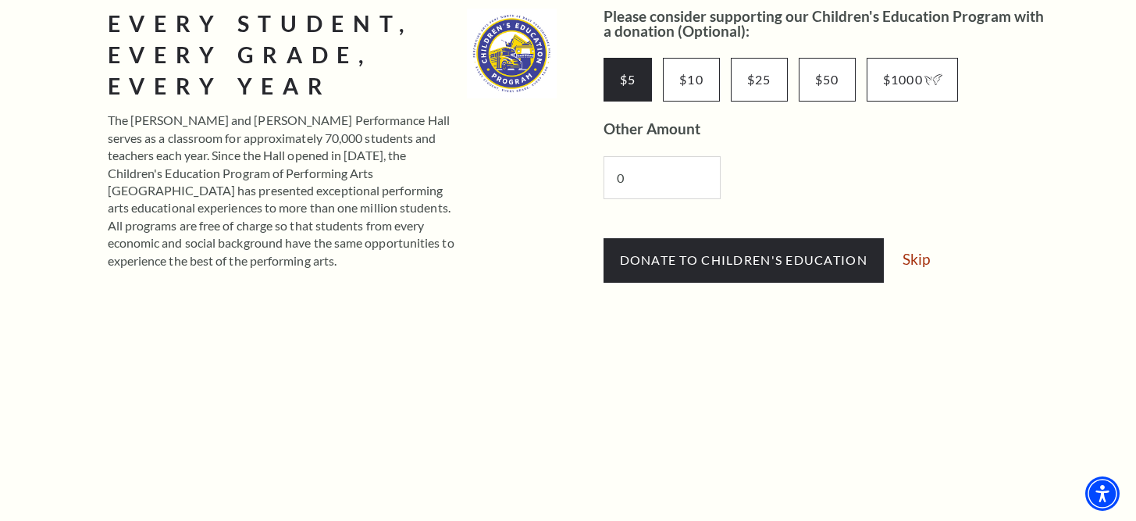
scroll to position [291, 0]
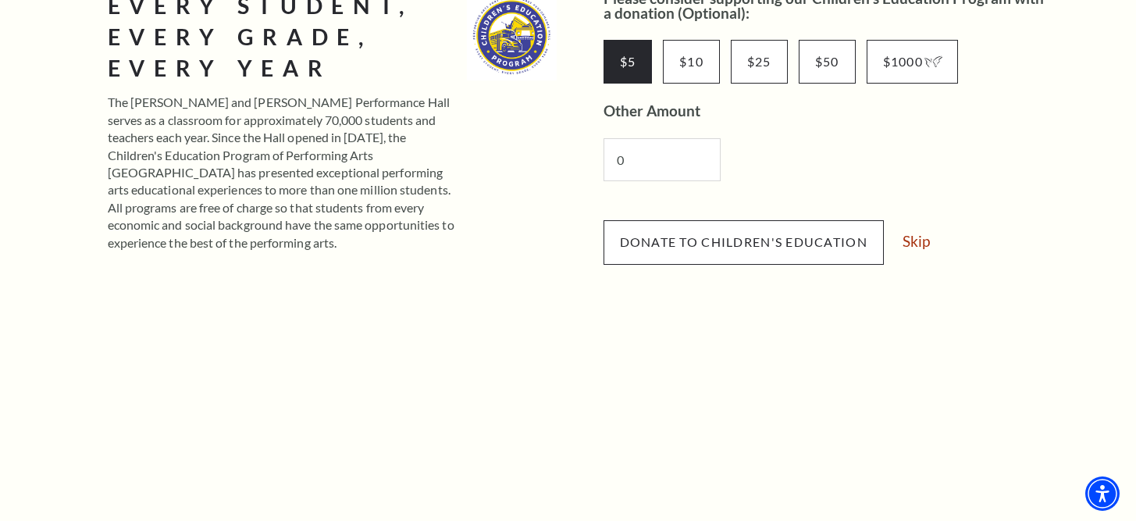
click at [668, 251] on button "Donate to Children's Education" at bounding box center [744, 242] width 280 height 44
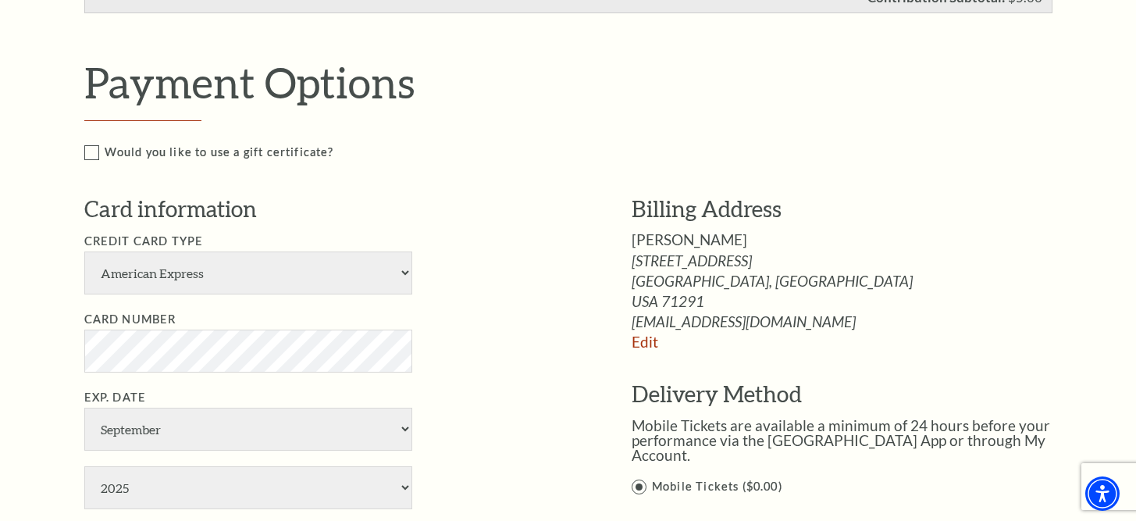
scroll to position [939, 0]
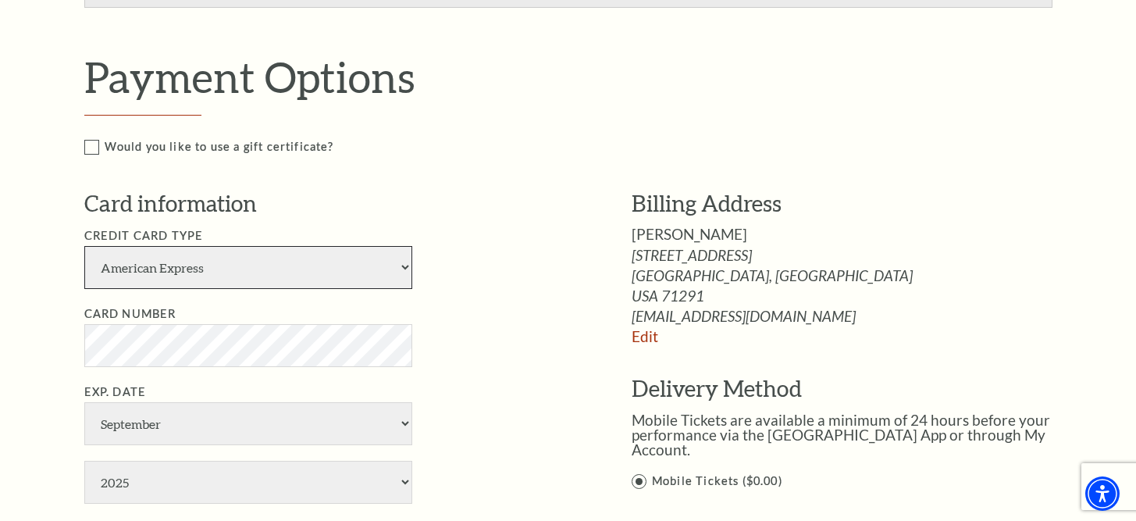
select select "25"
click at [146, 383] on li "Exp. Date January February March April May June July August September October N…" at bounding box center [334, 443] width 501 height 121
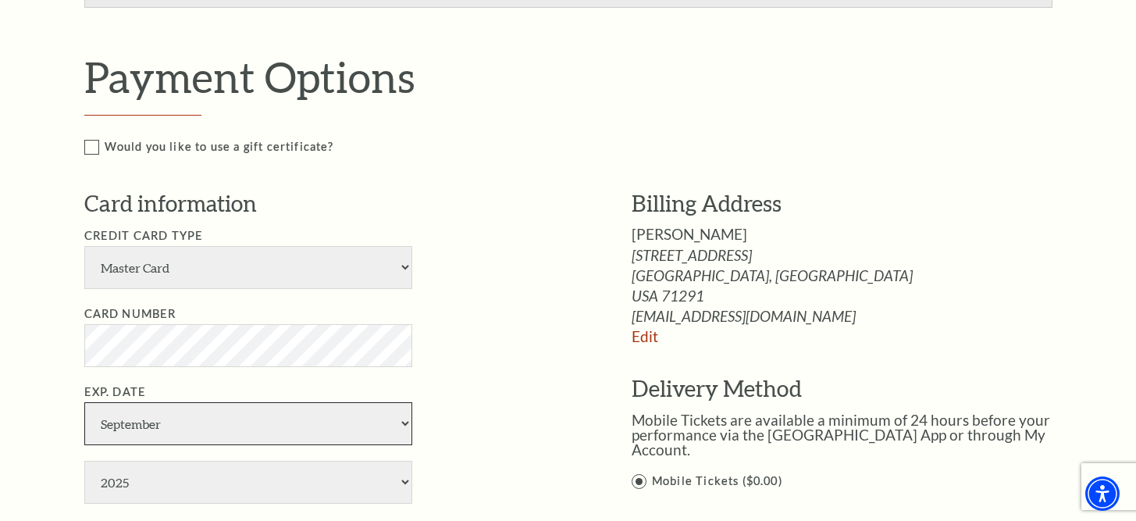
select select "7"
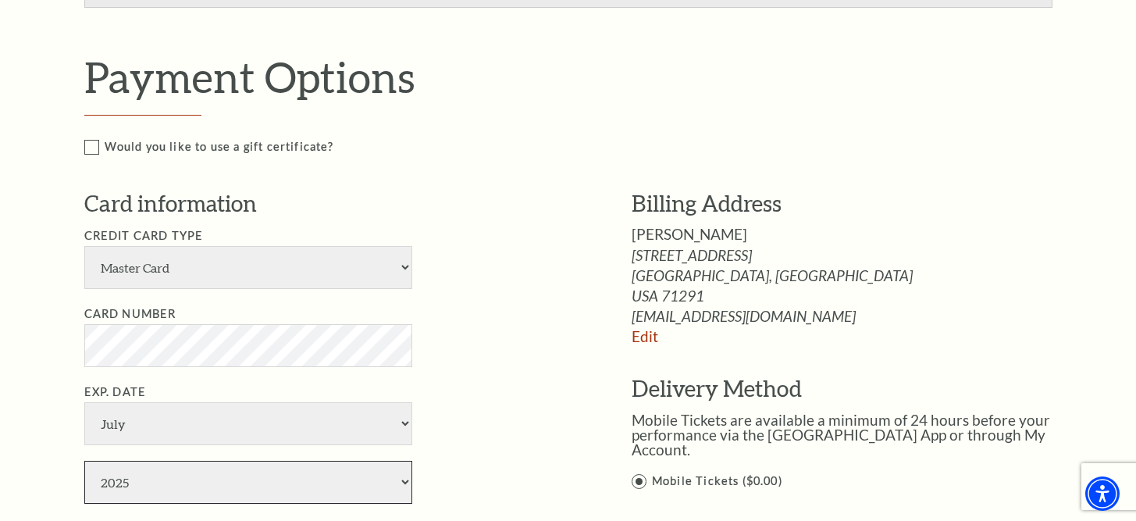
select select "2030"
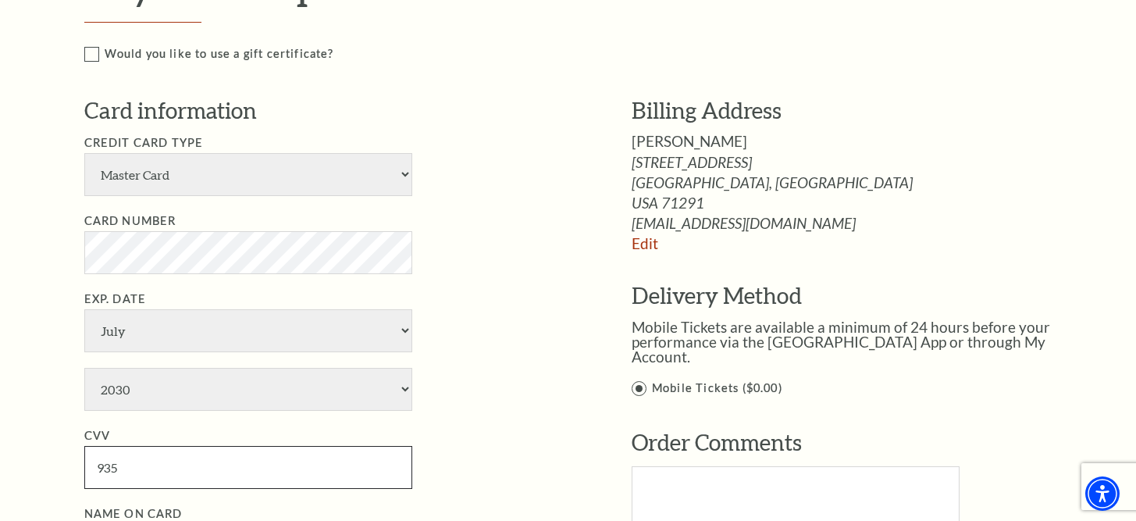
scroll to position [1116, 0]
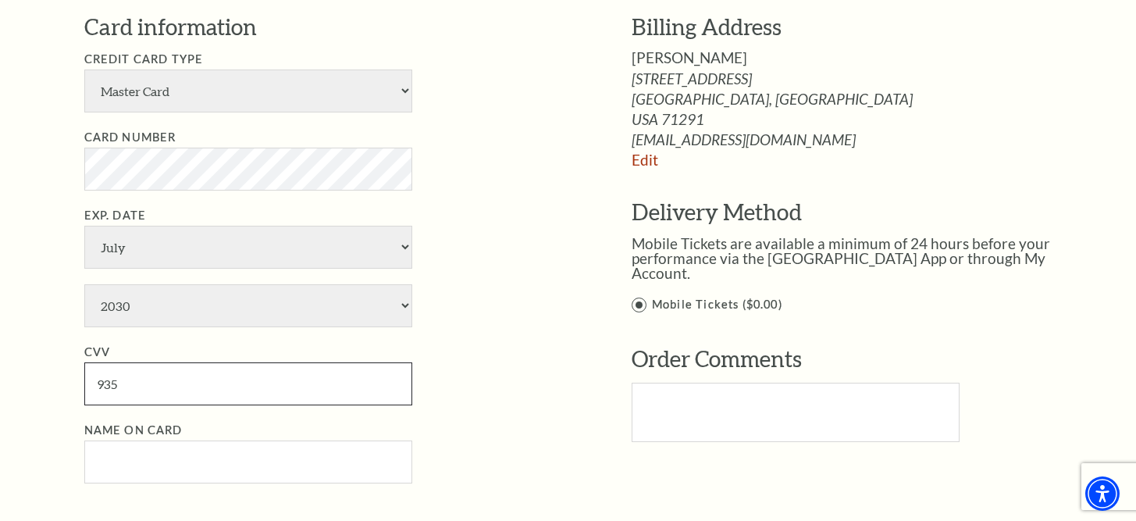
type input "935"
click at [151, 440] on input "Name on Card" at bounding box center [248, 461] width 328 height 43
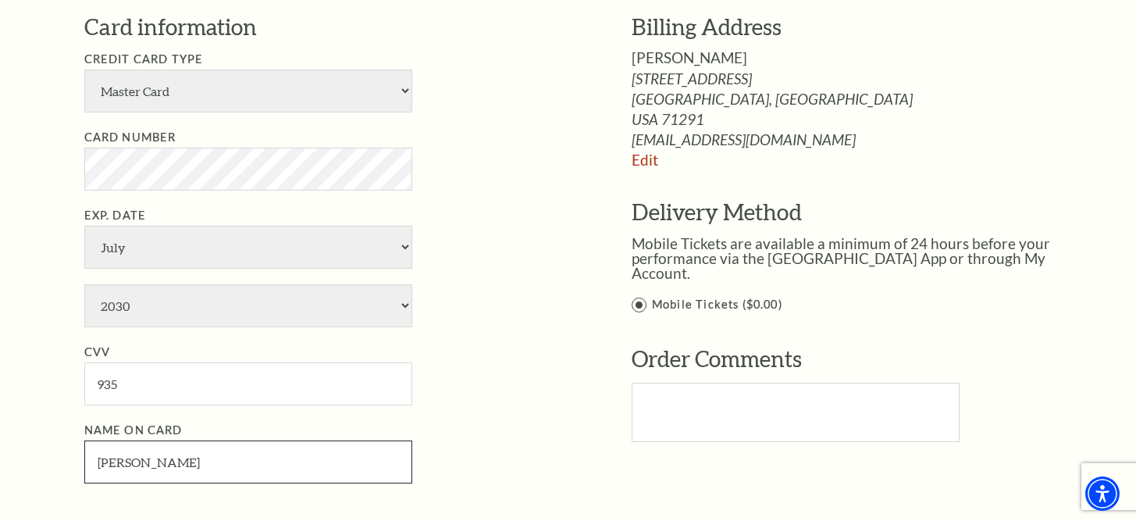
type input "[PERSON_NAME]"
click at [529, 209] on li "Exp. Date January February March April May June July August September October N…" at bounding box center [334, 266] width 501 height 121
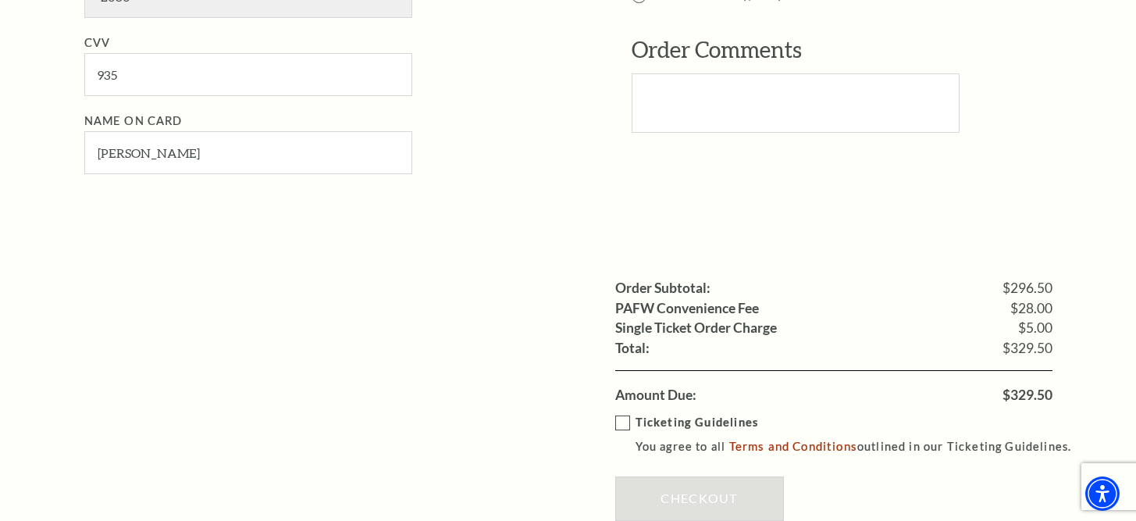
scroll to position [1520, 0]
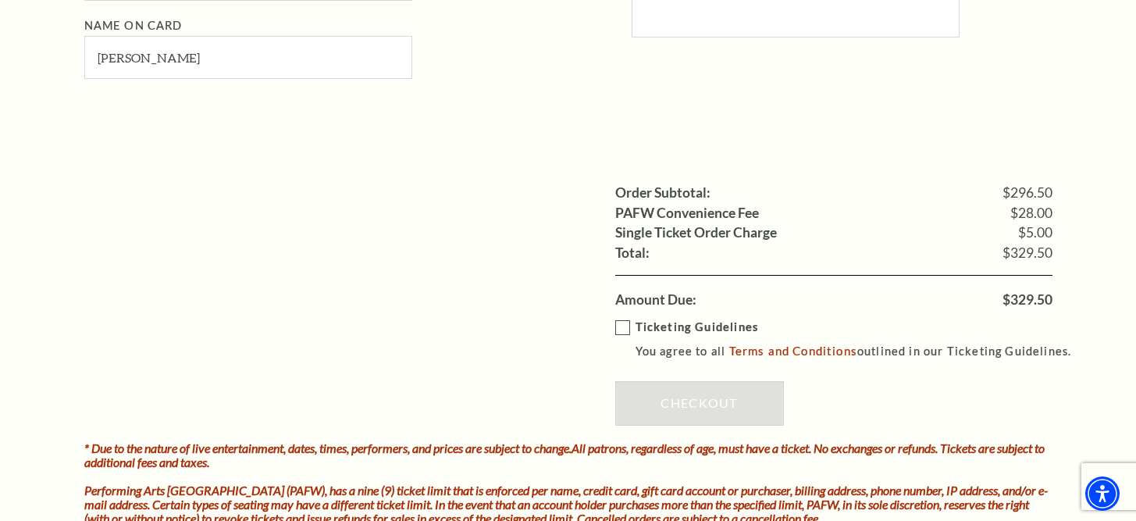
click at [618, 310] on div "Ticketing Guidelines You agree to all Terms and Conditions outlined in our Tick…" at bounding box center [833, 375] width 437 height 131
click at [622, 318] on label "Ticketing Guidelines You agree to all Terms and Conditions outlined in our Tick…" at bounding box center [850, 339] width 471 height 43
click at [0, 0] on input "Ticketing Guidelines You agree to all Terms and Conditions outlined in our Tick…" at bounding box center [0, 0] width 0 height 0
click at [667, 381] on link "Checkout" at bounding box center [699, 403] width 169 height 44
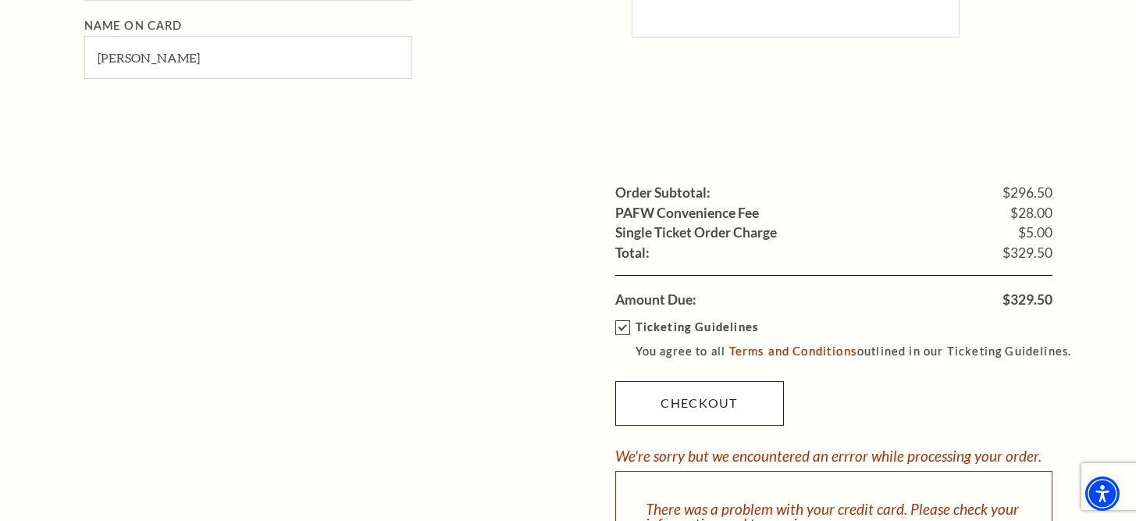
click at [667, 381] on link "Checkout" at bounding box center [699, 403] width 169 height 44
